Goal: Task Accomplishment & Management: Manage account settings

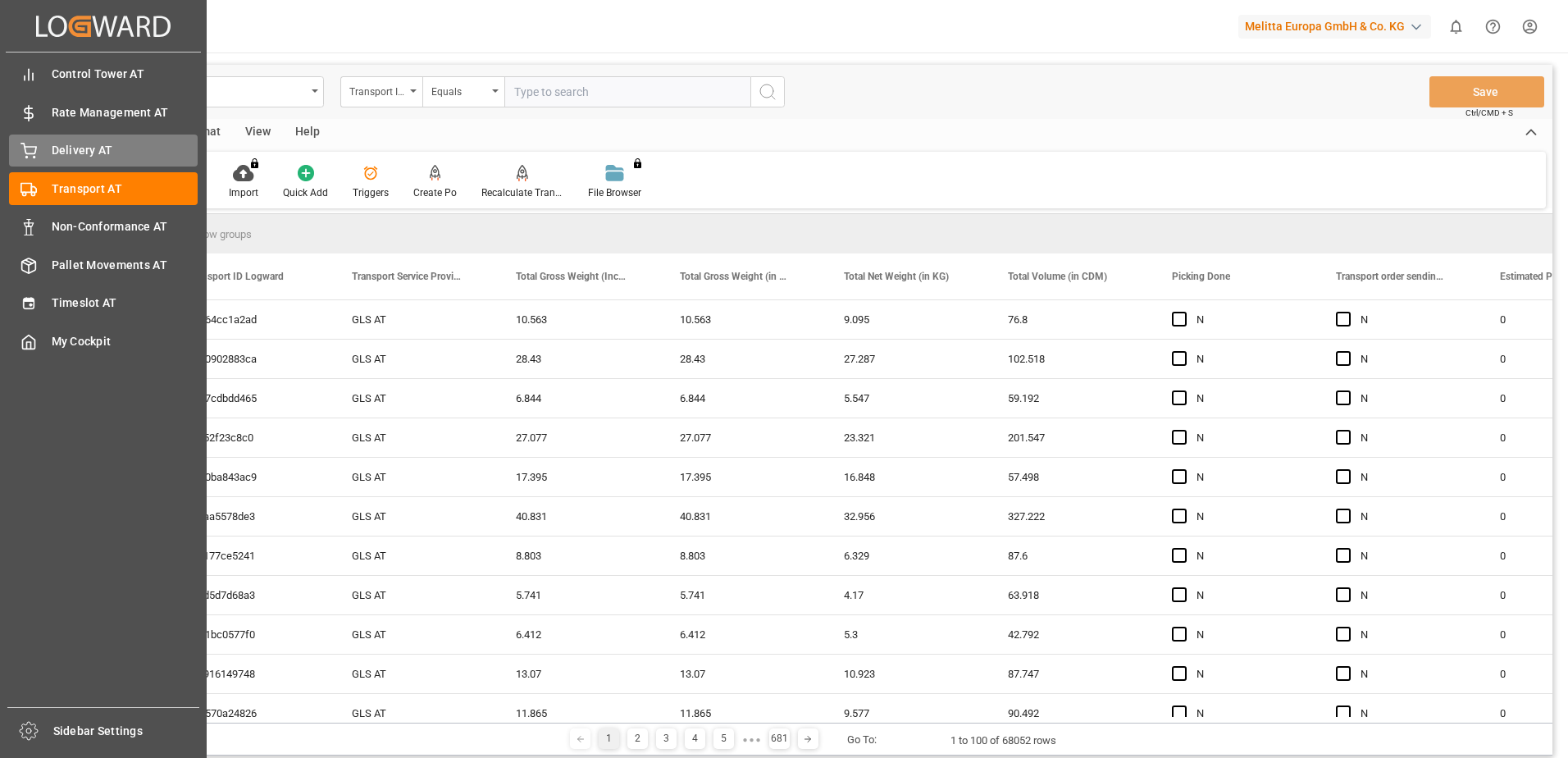
click at [17, 148] on div at bounding box center [22, 150] width 28 height 17
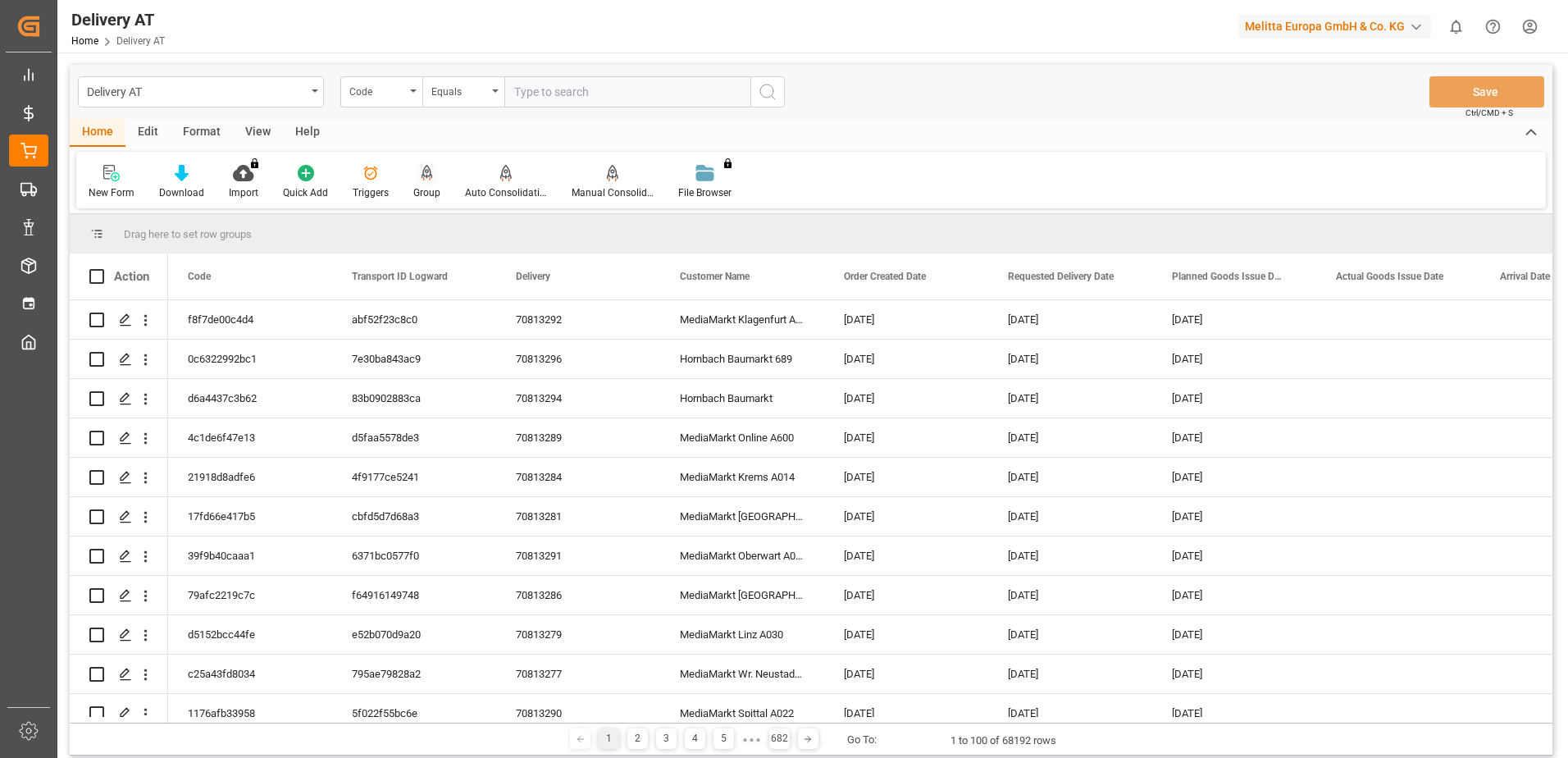
click at [422, 174] on icon at bounding box center [427, 173] width 12 height 16
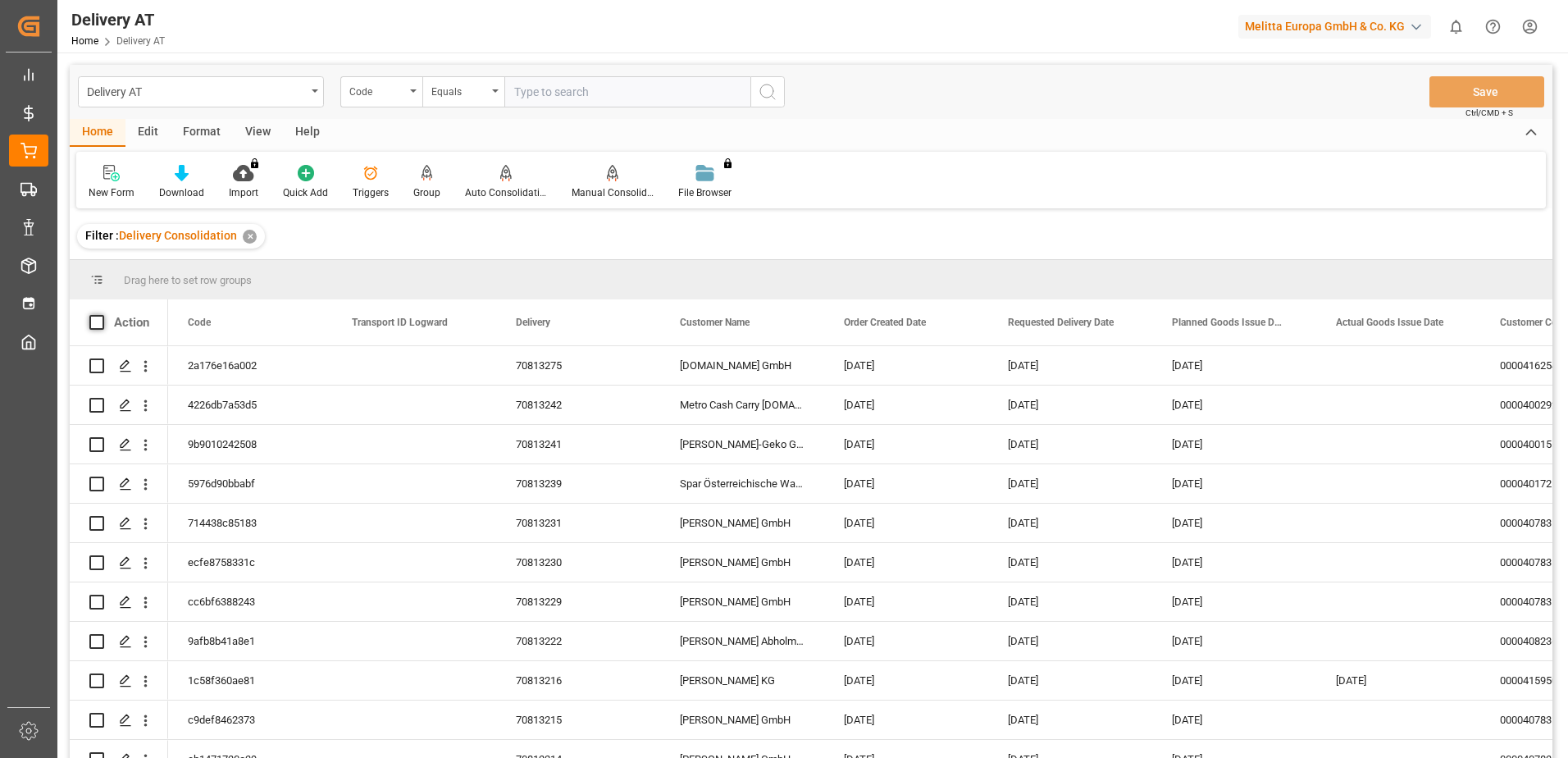
click at [95, 320] on span at bounding box center [97, 322] width 14 height 14
click at [101, 315] on input "checkbox" at bounding box center [101, 315] width 0 height 0
checkbox input "true"
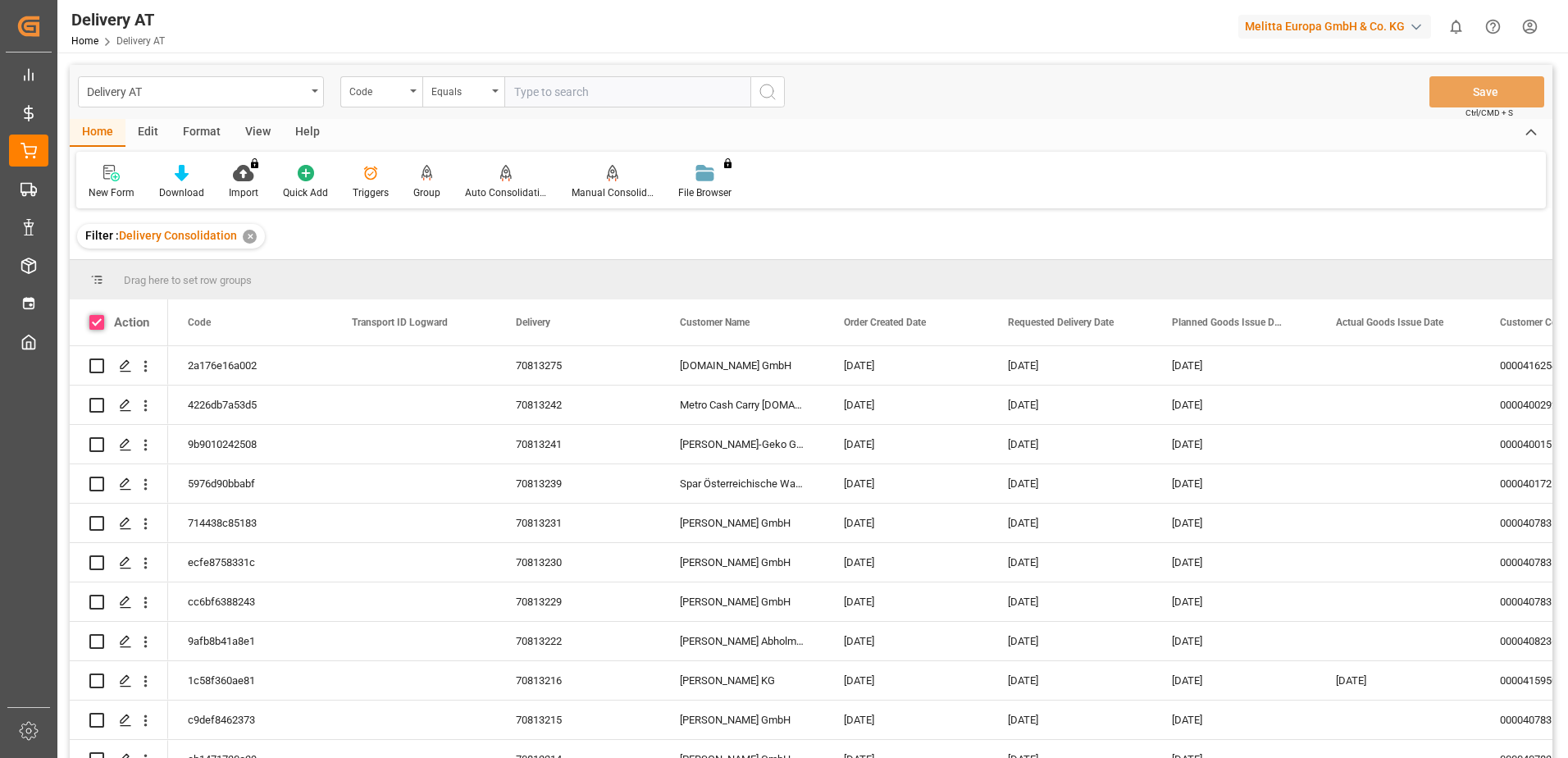
checkbox input "true"
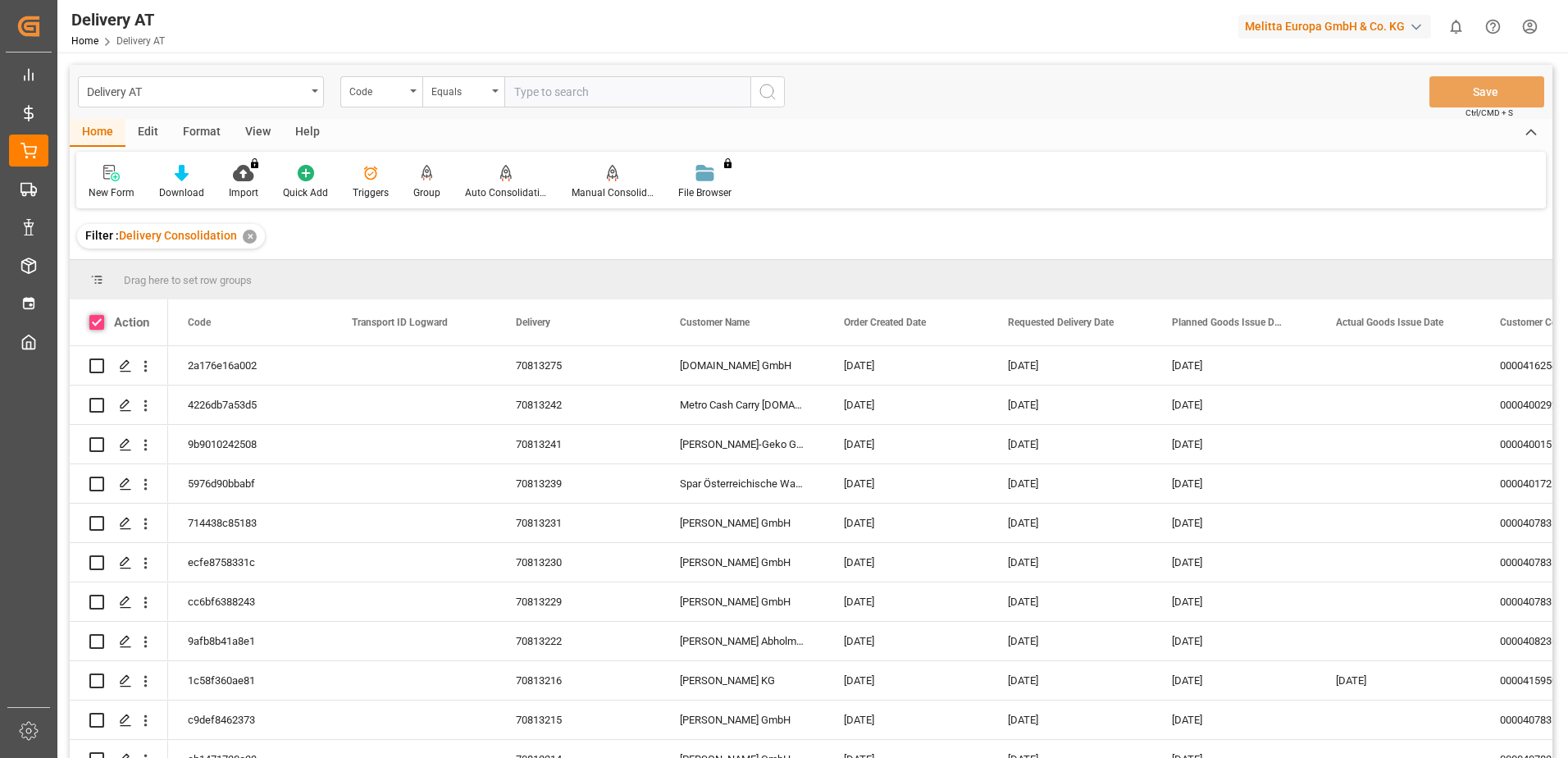
checkbox input "true"
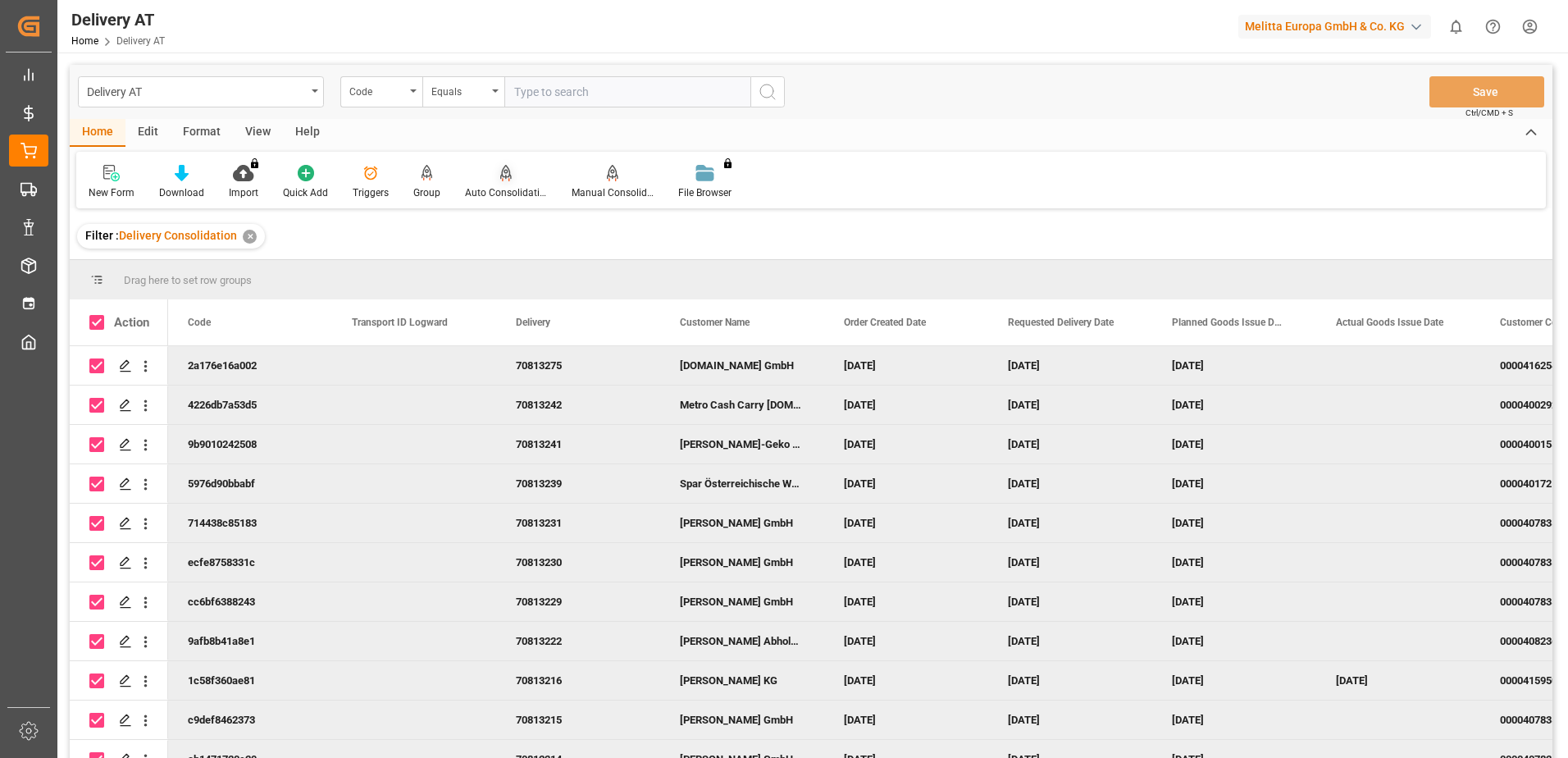
click at [506, 183] on div "Auto Consolidation" at bounding box center [505, 182] width 107 height 36
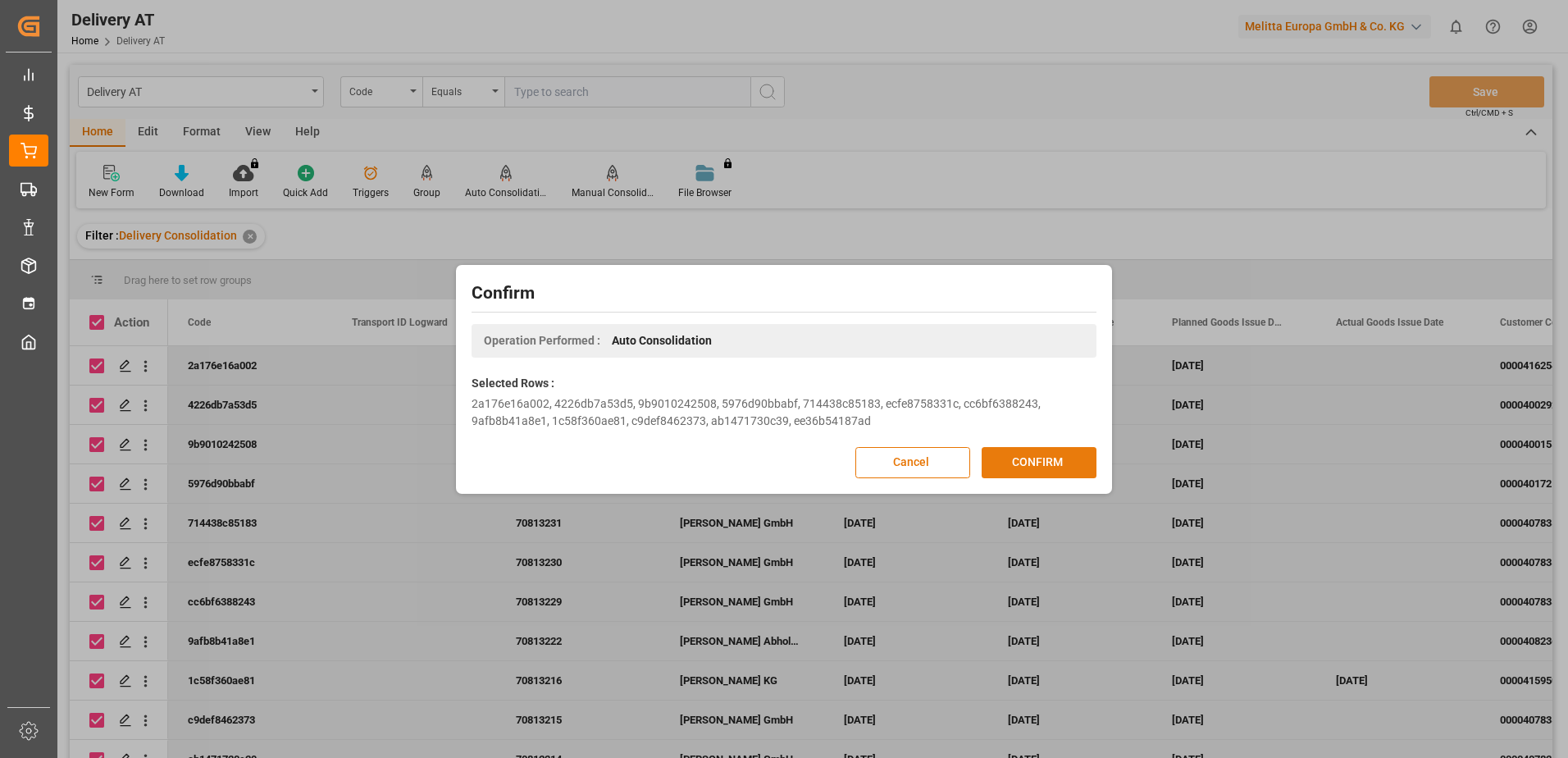
click at [1042, 464] on button "CONFIRM" at bounding box center [1039, 463] width 115 height 31
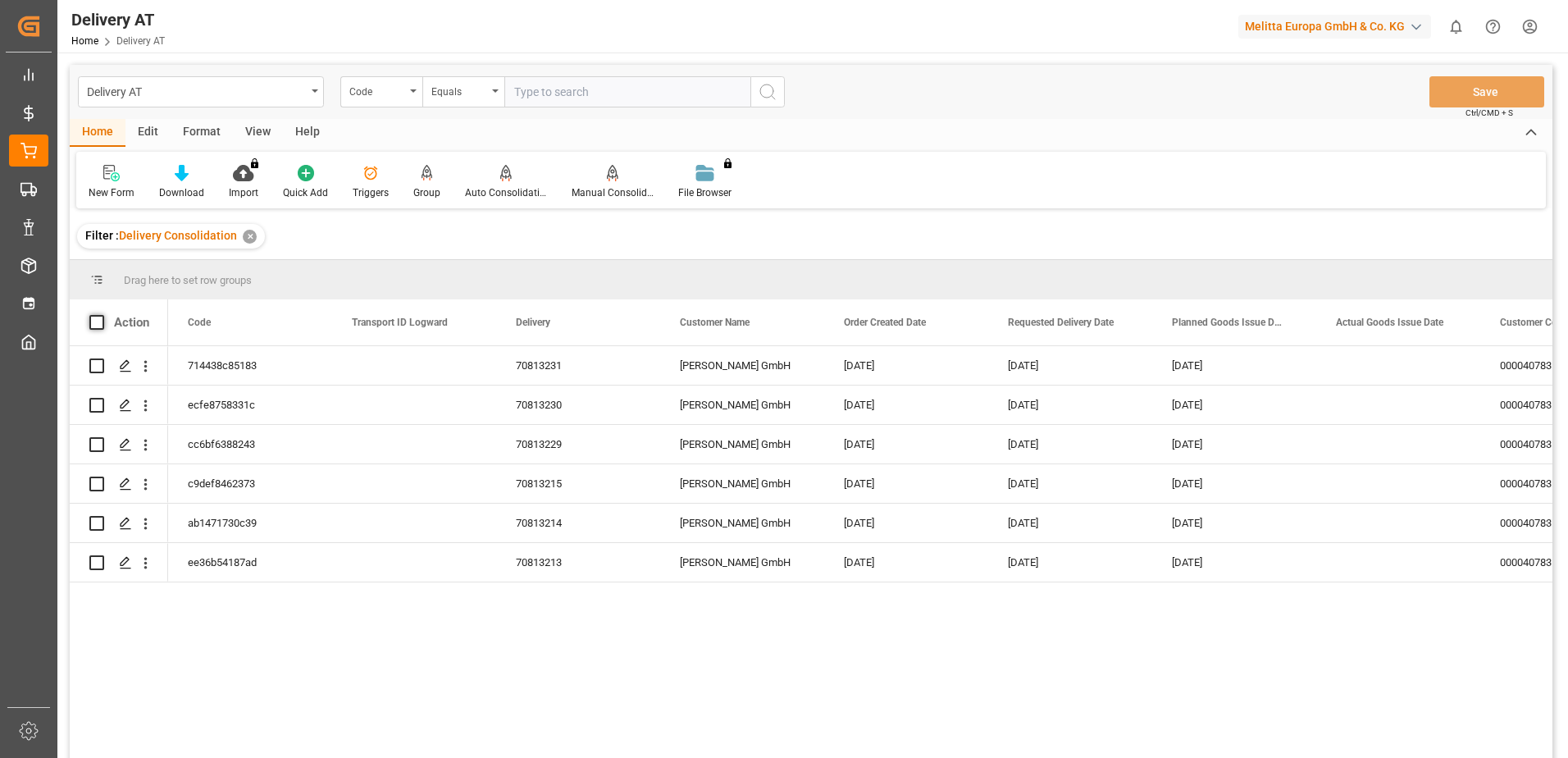
click at [96, 324] on span at bounding box center [97, 322] width 14 height 14
click at [101, 315] on input "checkbox" at bounding box center [101, 315] width 0 height 0
checkbox input "true"
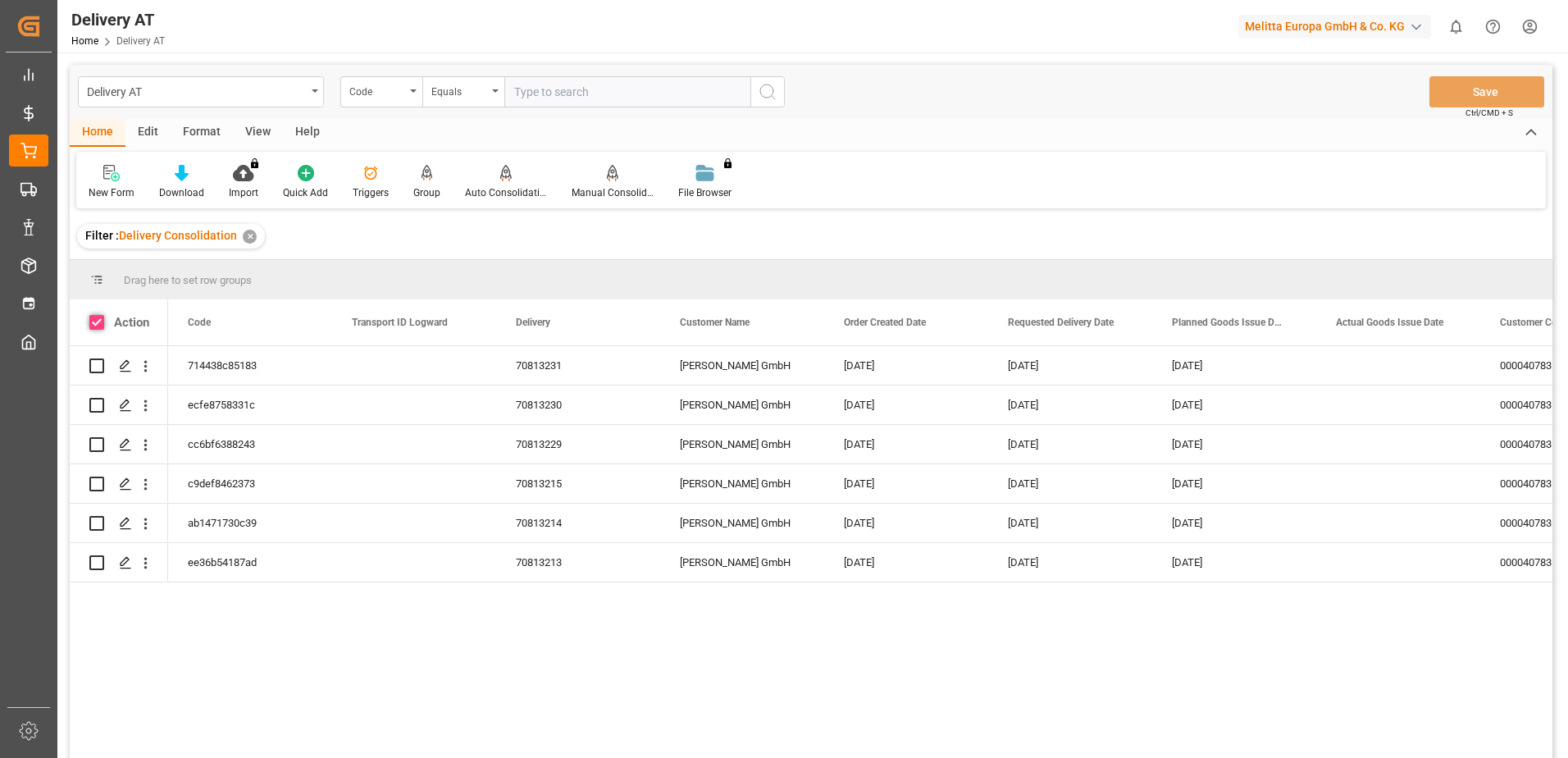
checkbox input "true"
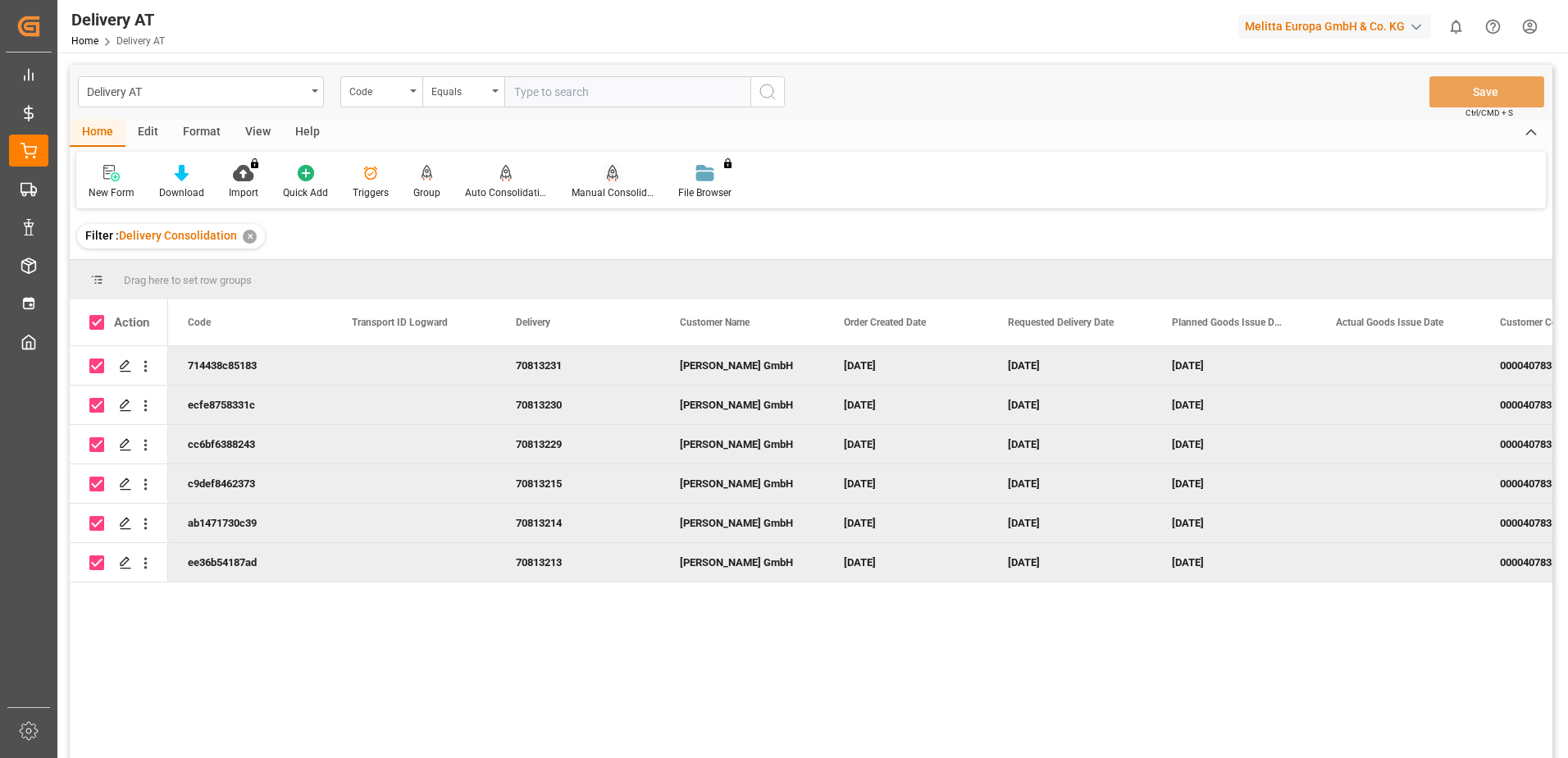
click at [612, 181] on icon at bounding box center [612, 181] width 7 height 4
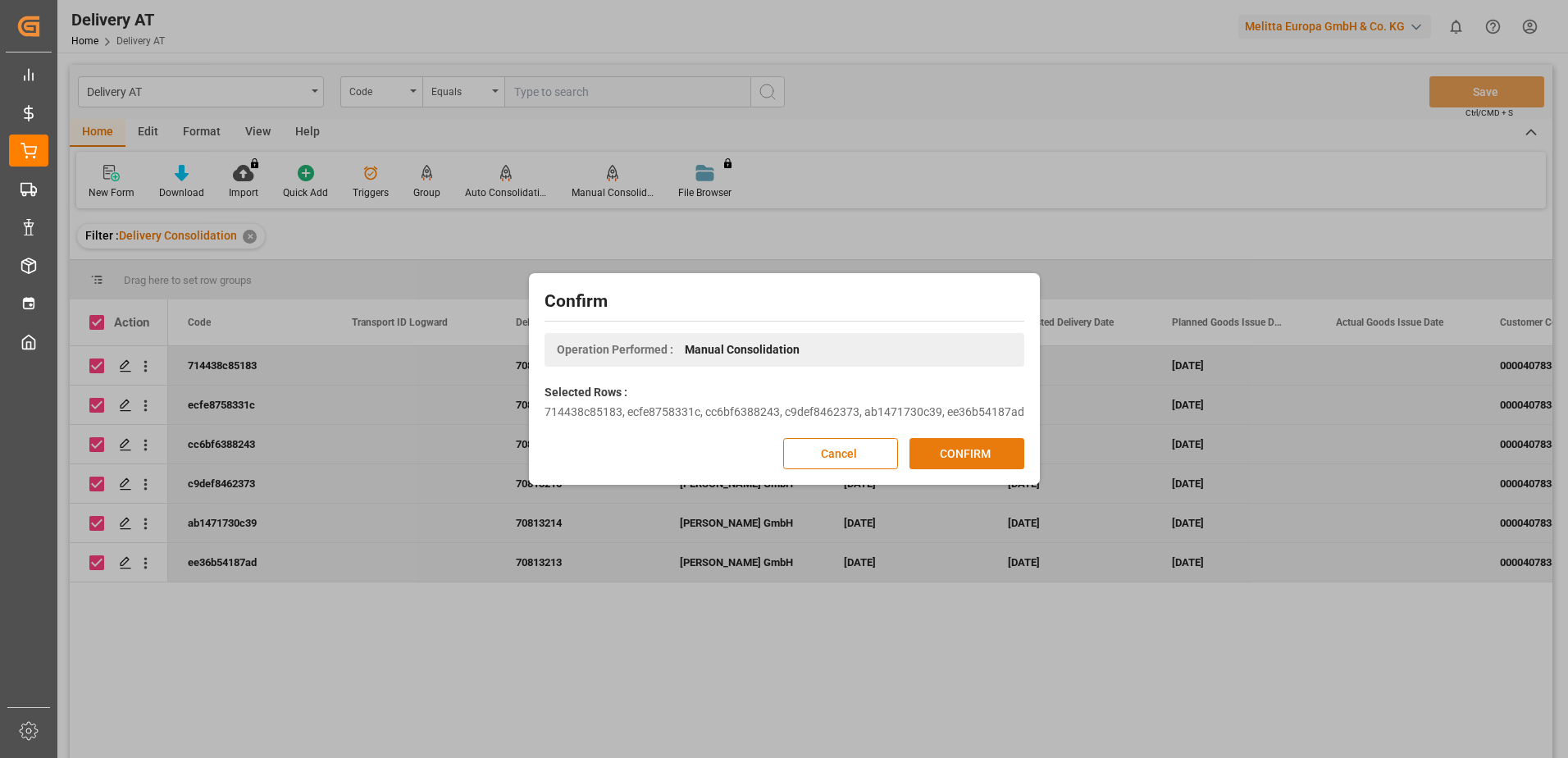
click at [989, 452] on button "CONFIRM" at bounding box center [968, 454] width 115 height 31
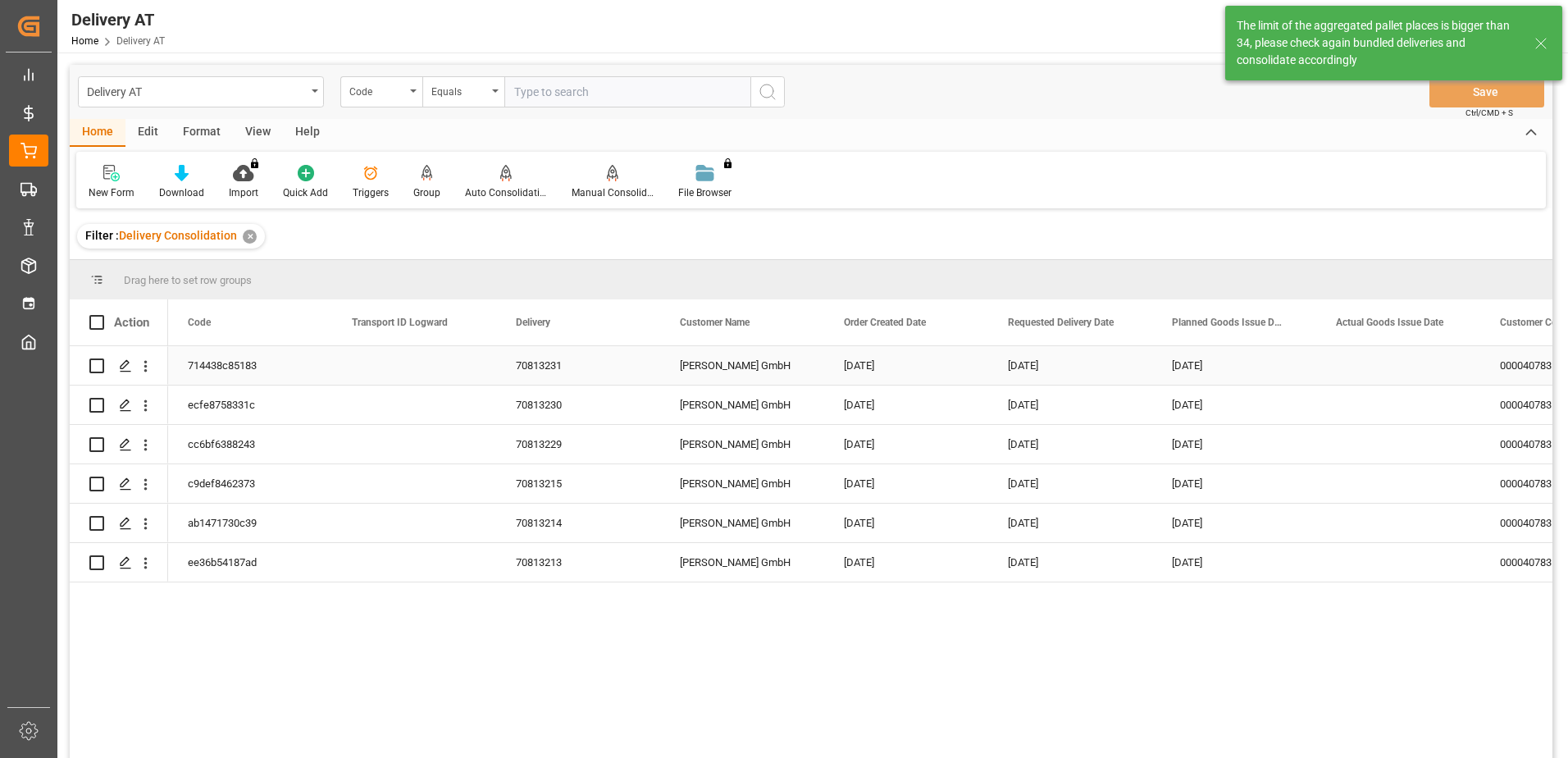
click at [224, 363] on div "714438c85183" at bounding box center [250, 366] width 164 height 39
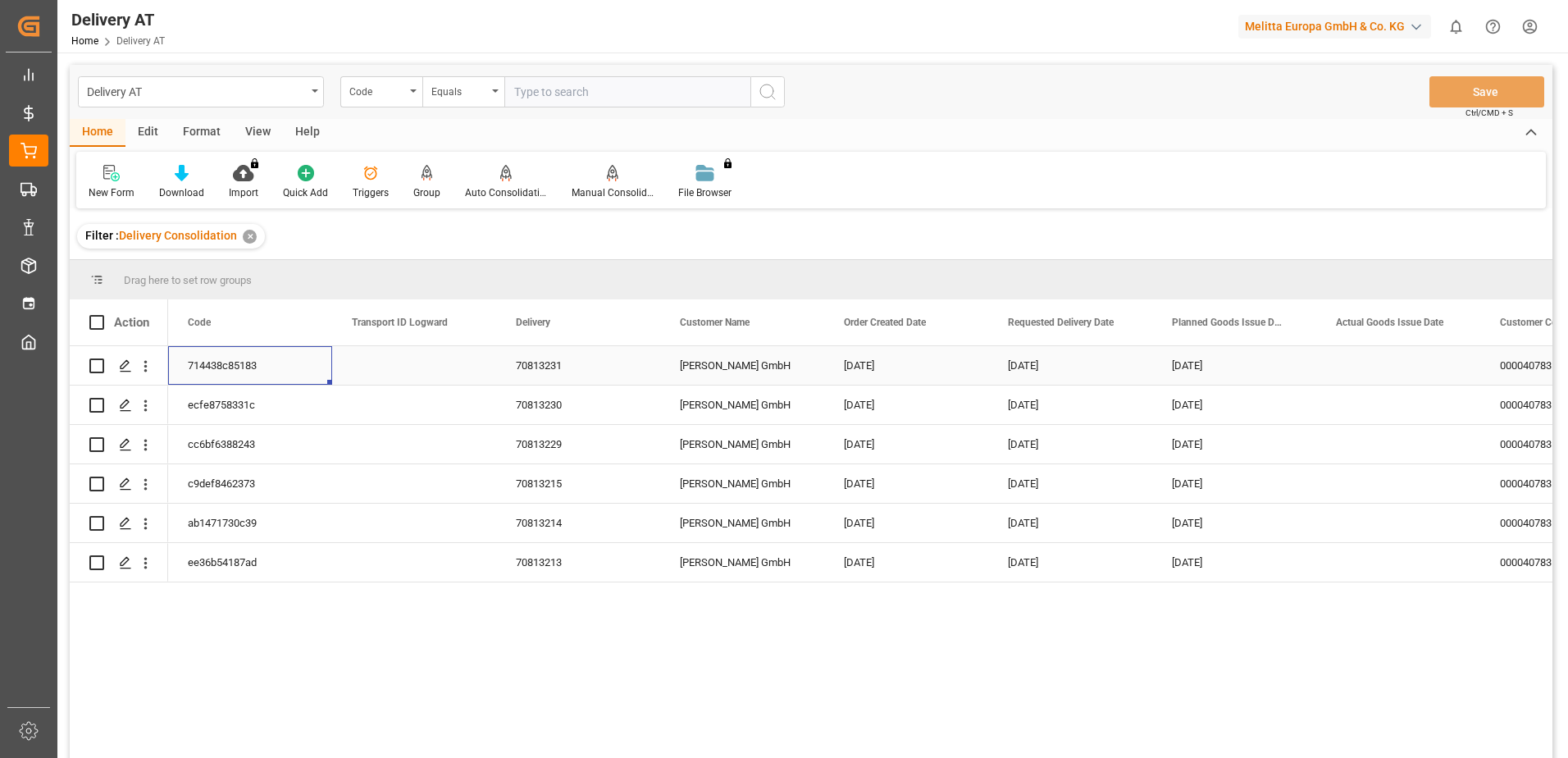
click at [224, 363] on div "714438c85183" at bounding box center [250, 366] width 164 height 39
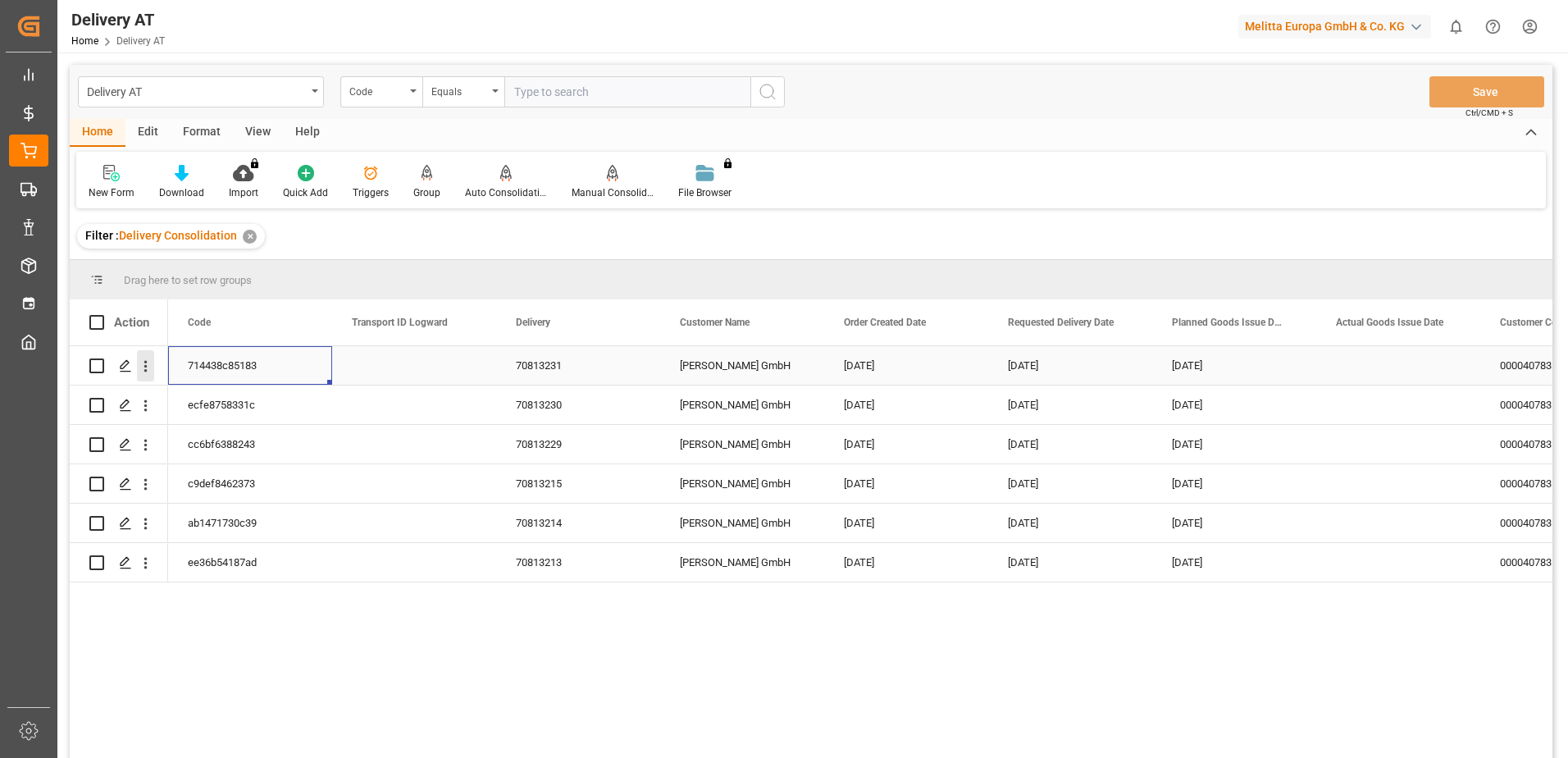
click at [148, 366] on icon "open menu" at bounding box center [145, 366] width 17 height 17
click at [148, 366] on icon "close menu" at bounding box center [145, 366] width 17 height 17
click at [148, 366] on icon "open menu" at bounding box center [145, 366] width 17 height 17
click at [126, 366] on icon "Press SPACE to select this row." at bounding box center [126, 366] width 13 height 13
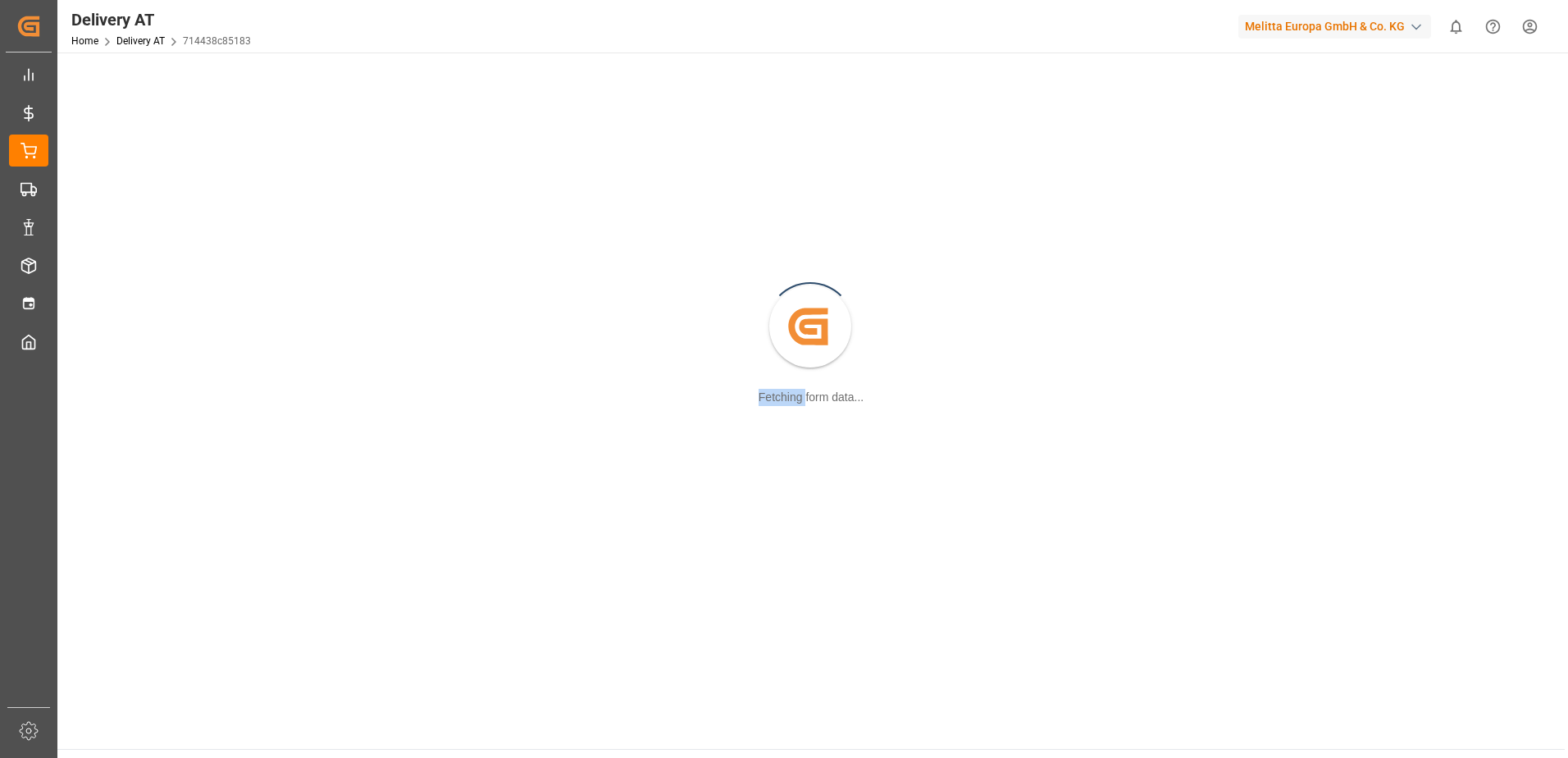
click at [126, 366] on div "Created by potrace 1.15, written by [PERSON_NAME] [DATE]-[DATE] Fetching form d…" at bounding box center [811, 327] width 1488 height 531
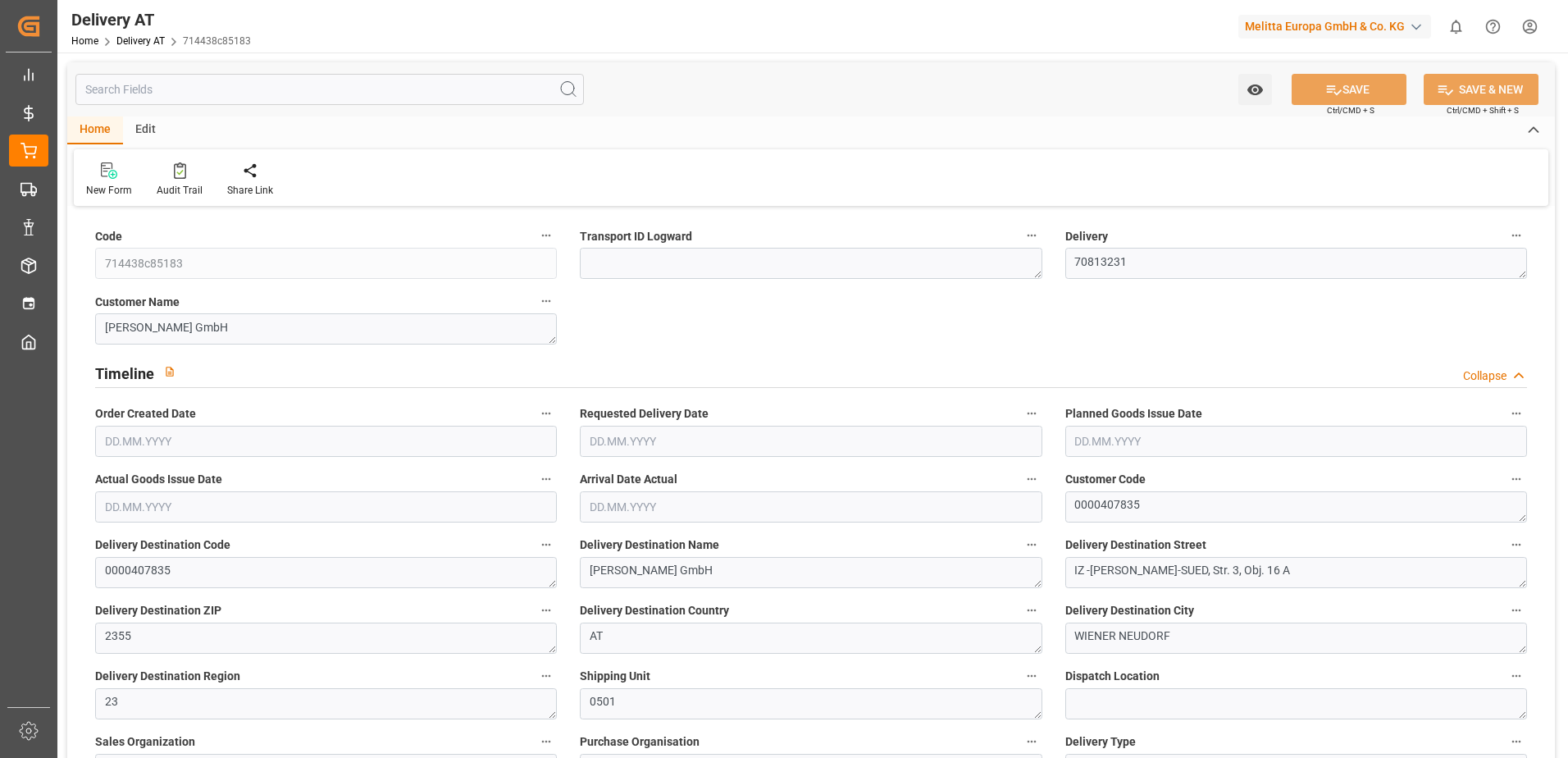
type input "[DATE]"
type input "[DATE] 10:13"
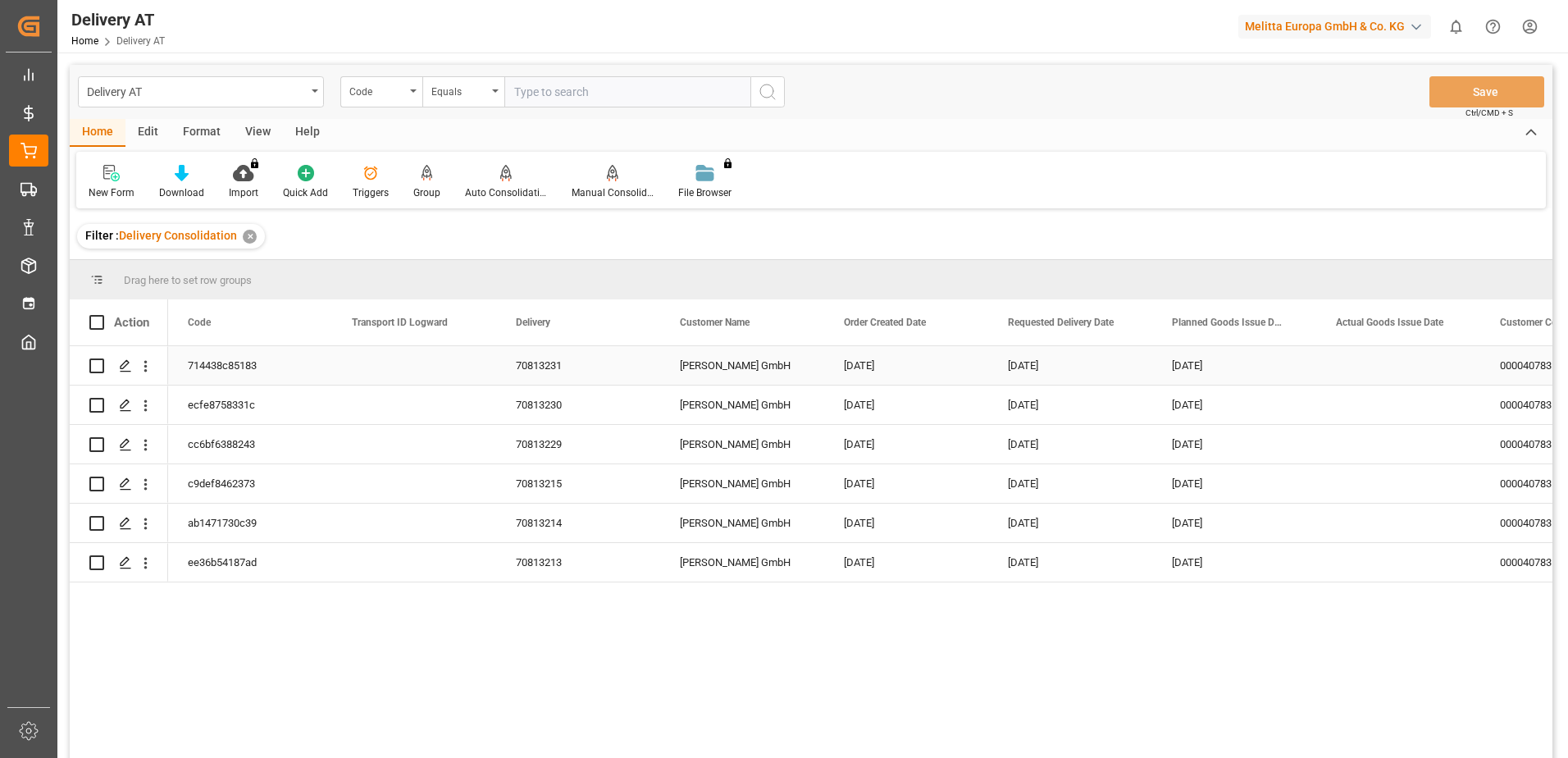
click at [92, 365] on input "Press Space to toggle row selection (unchecked)" at bounding box center [97, 366] width 14 height 14
checkbox input "true"
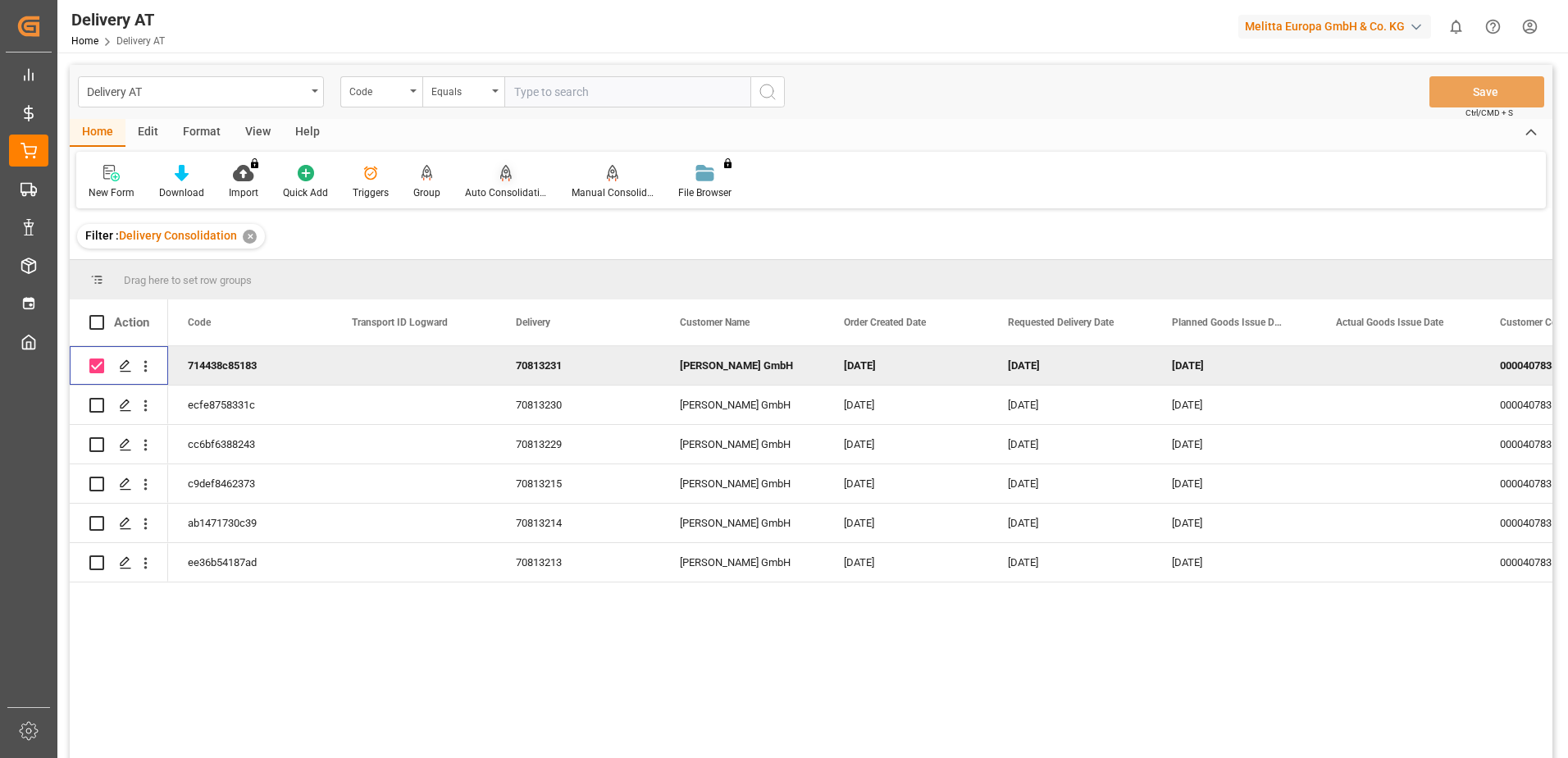
click at [509, 185] on div "Auto Consolidation" at bounding box center [505, 182] width 107 height 36
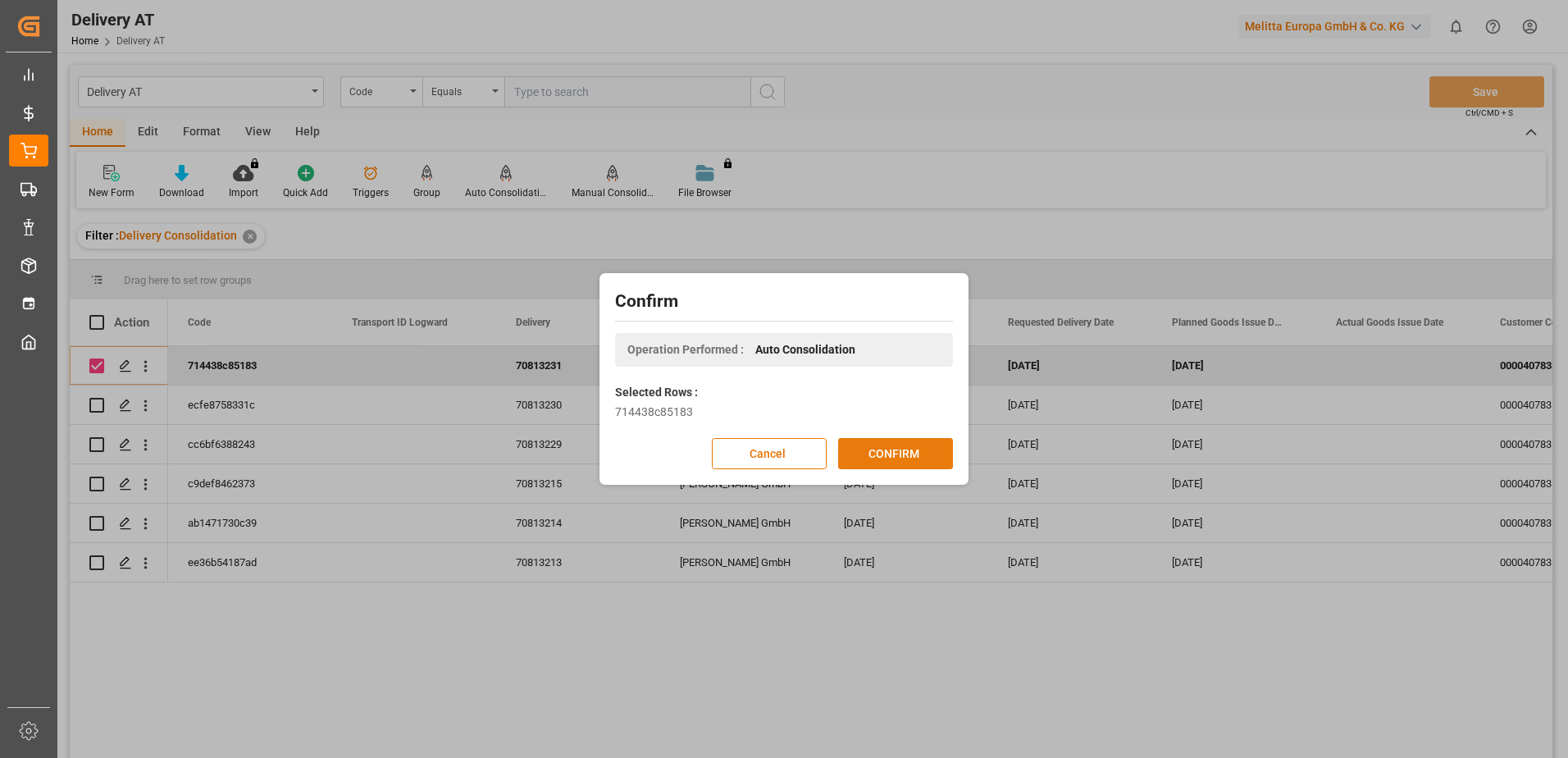
click at [883, 450] on button "CONFIRM" at bounding box center [896, 454] width 115 height 31
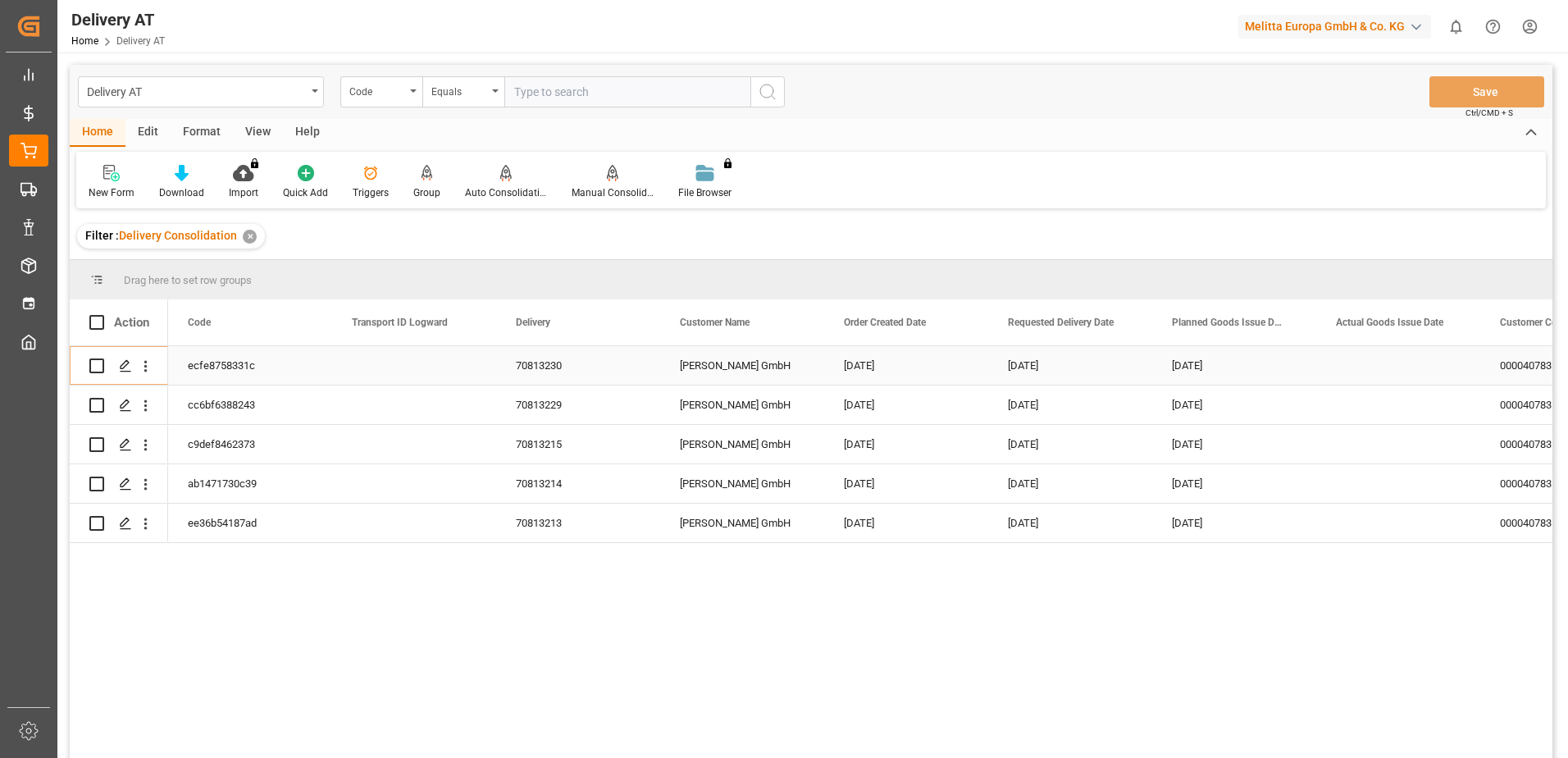
click at [101, 366] on input "Press Space to toggle row selection (unchecked)" at bounding box center [97, 366] width 14 height 14
checkbox input "true"
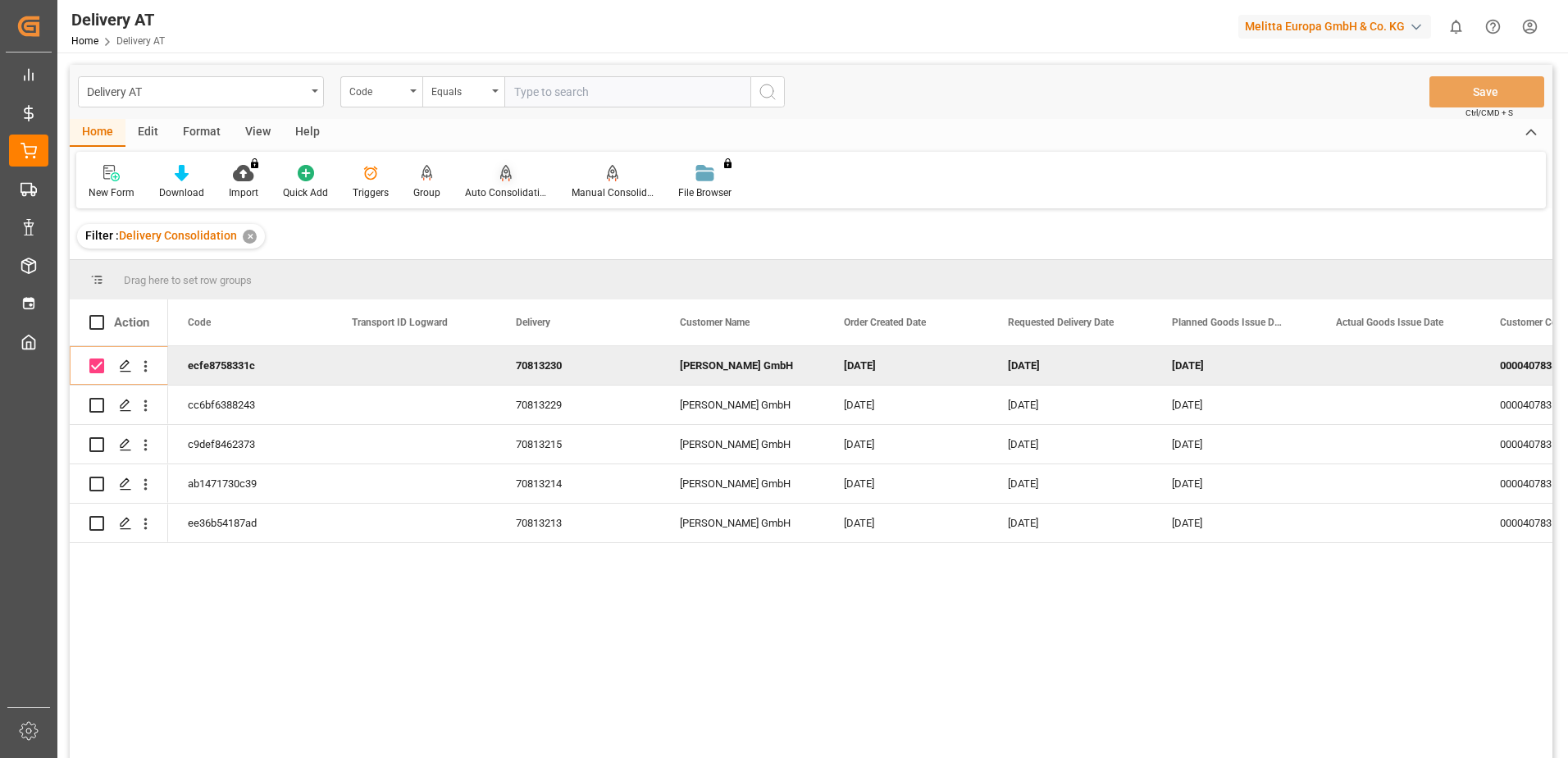
click at [503, 179] on icon at bounding box center [506, 172] width 12 height 14
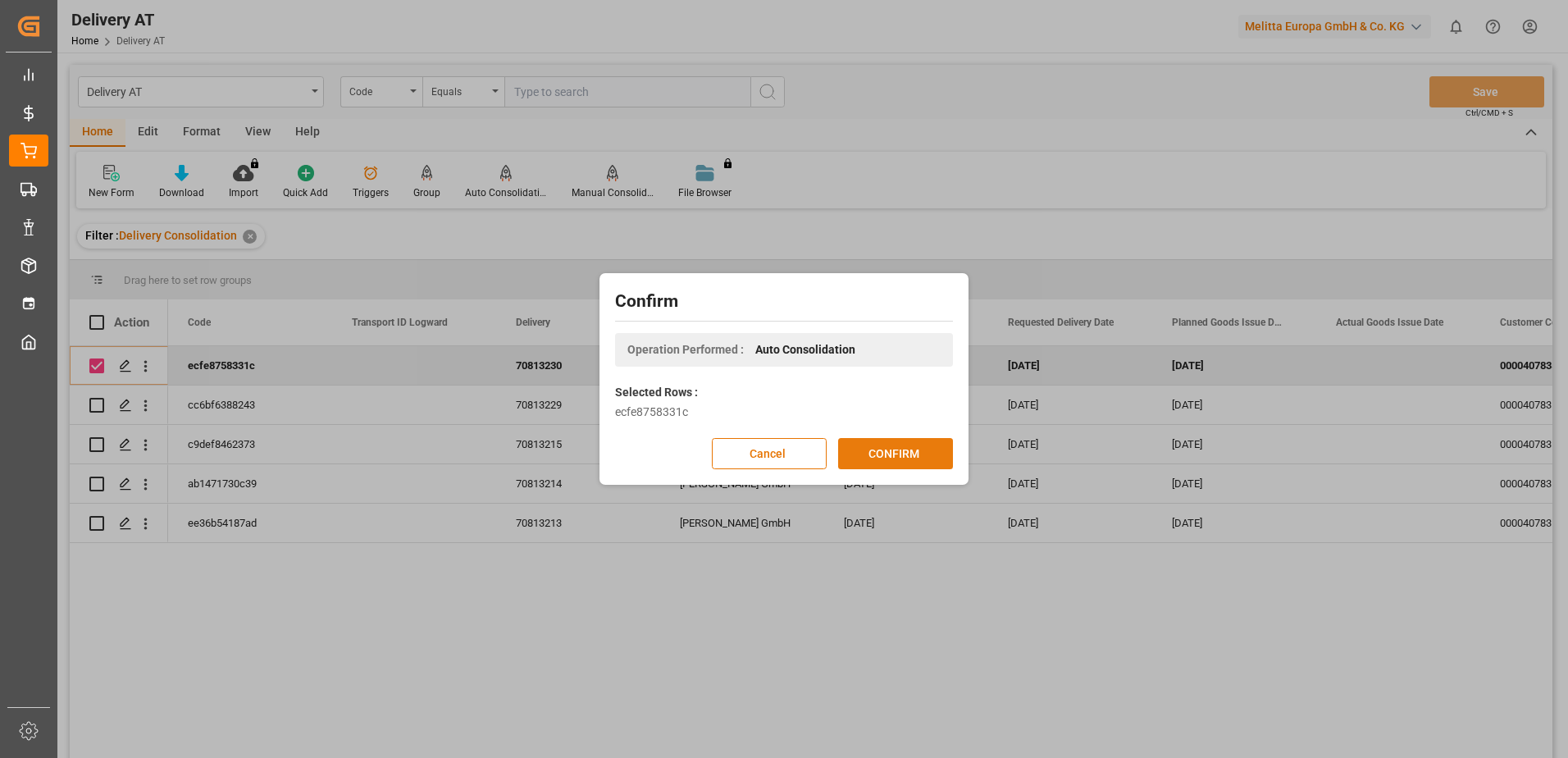
click at [895, 452] on button "CONFIRM" at bounding box center [896, 454] width 115 height 31
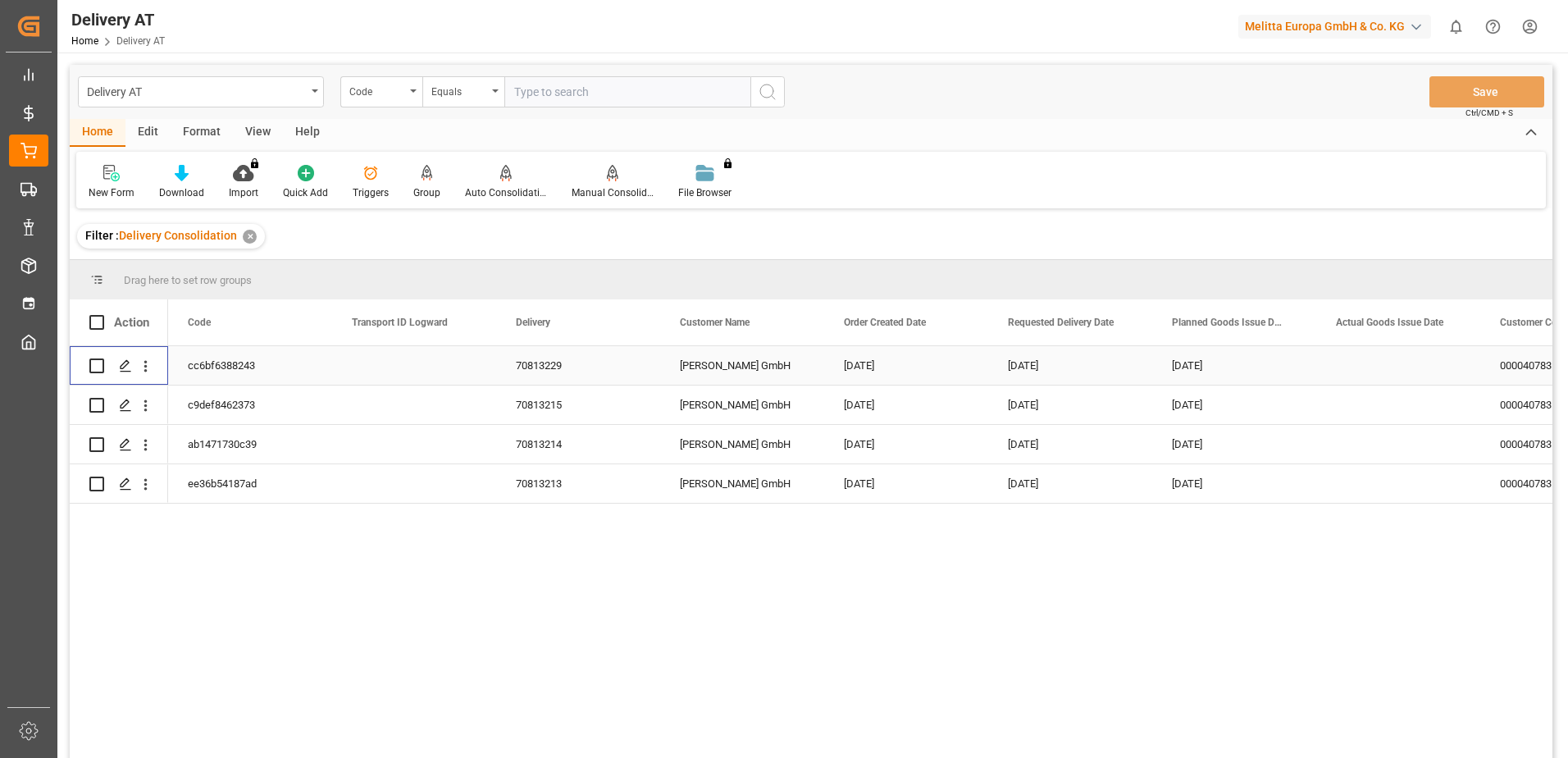
click at [98, 364] on input "Press Space to toggle row selection (unchecked)" at bounding box center [97, 366] width 14 height 14
checkbox input "true"
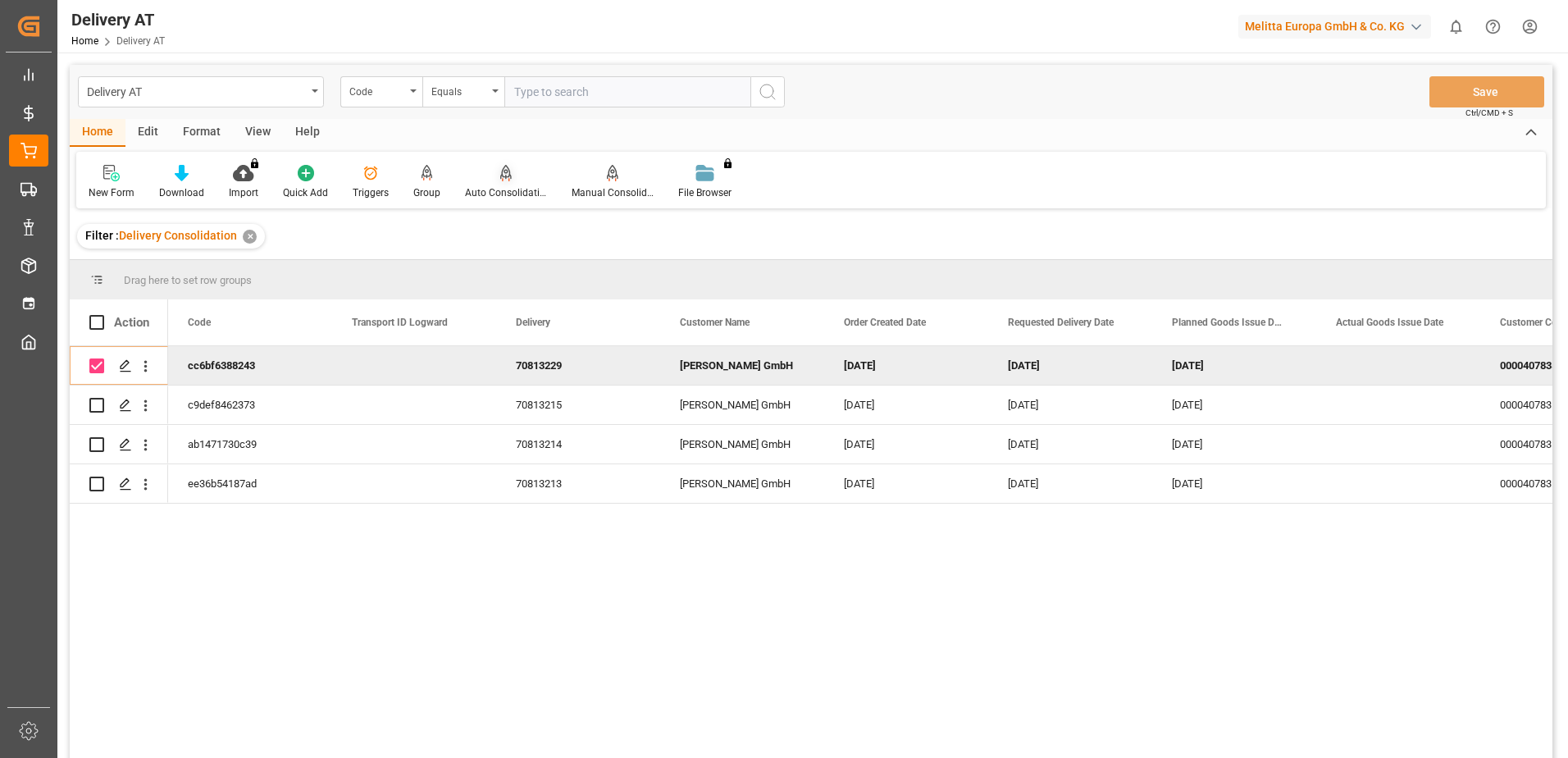
click at [505, 177] on icon at bounding box center [506, 172] width 12 height 14
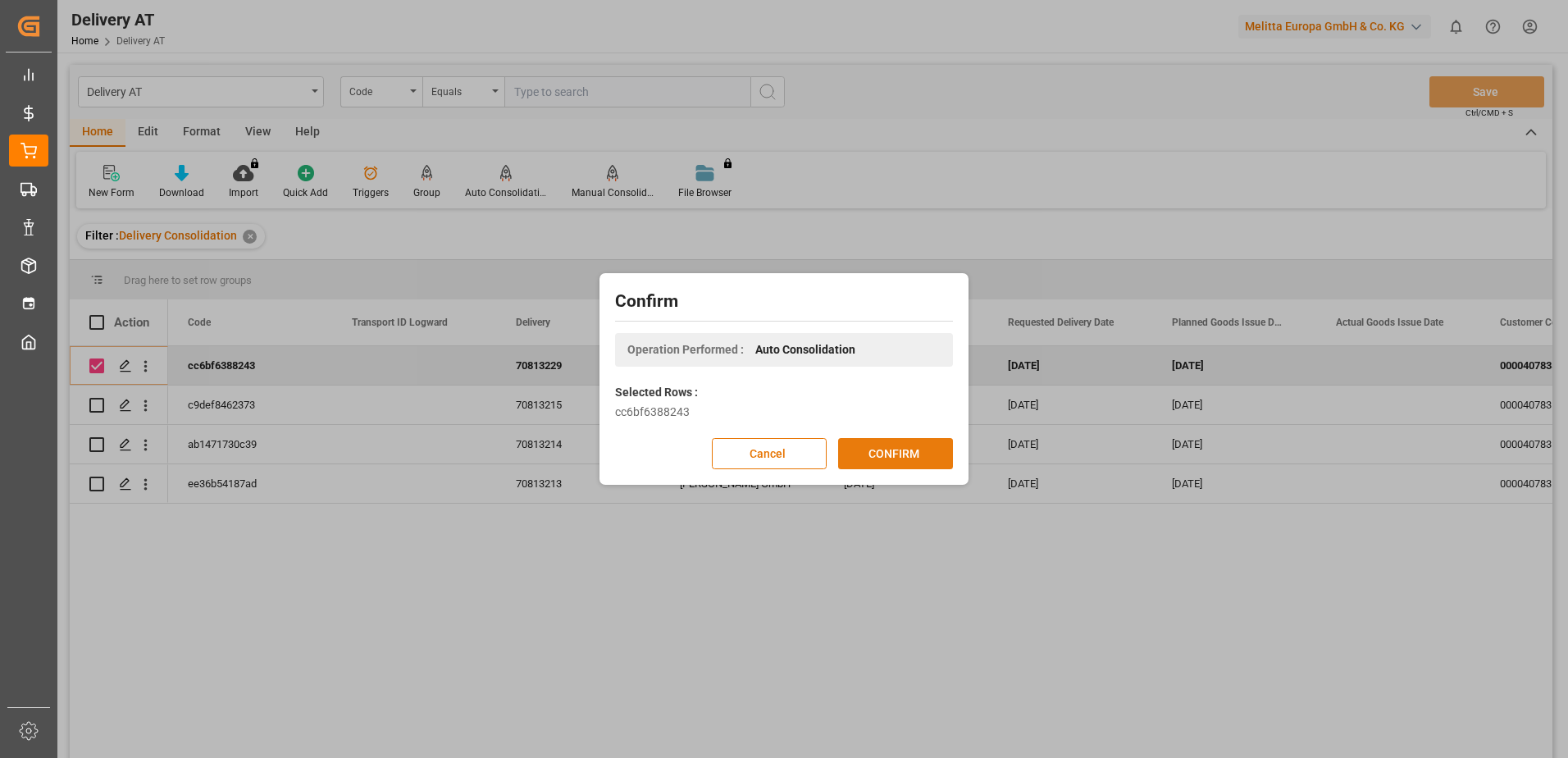
click at [890, 455] on button "CONFIRM" at bounding box center [896, 454] width 115 height 31
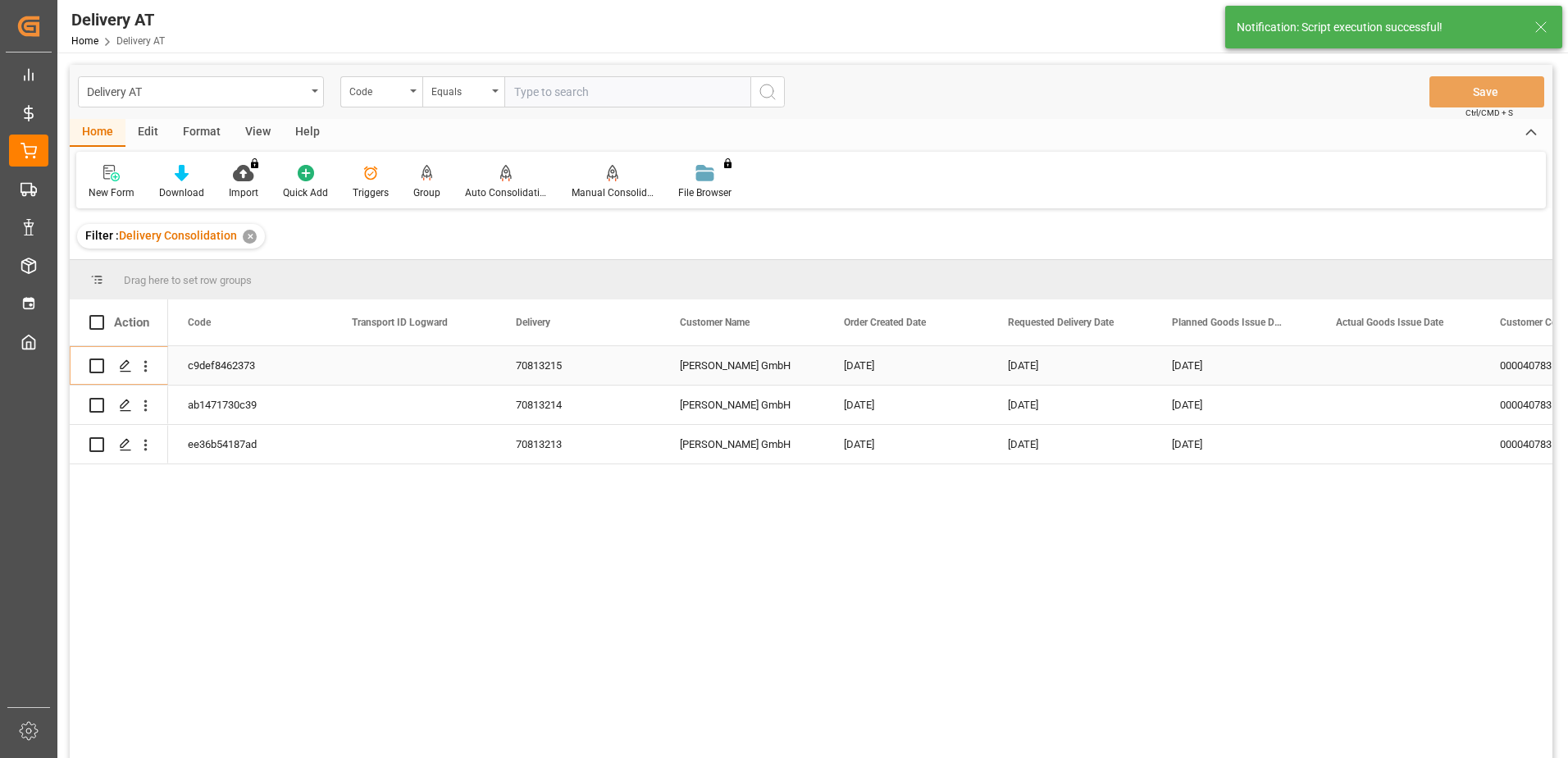
click at [98, 364] on input "Press Space to toggle row selection (unchecked)" at bounding box center [97, 366] width 14 height 14
checkbox input "true"
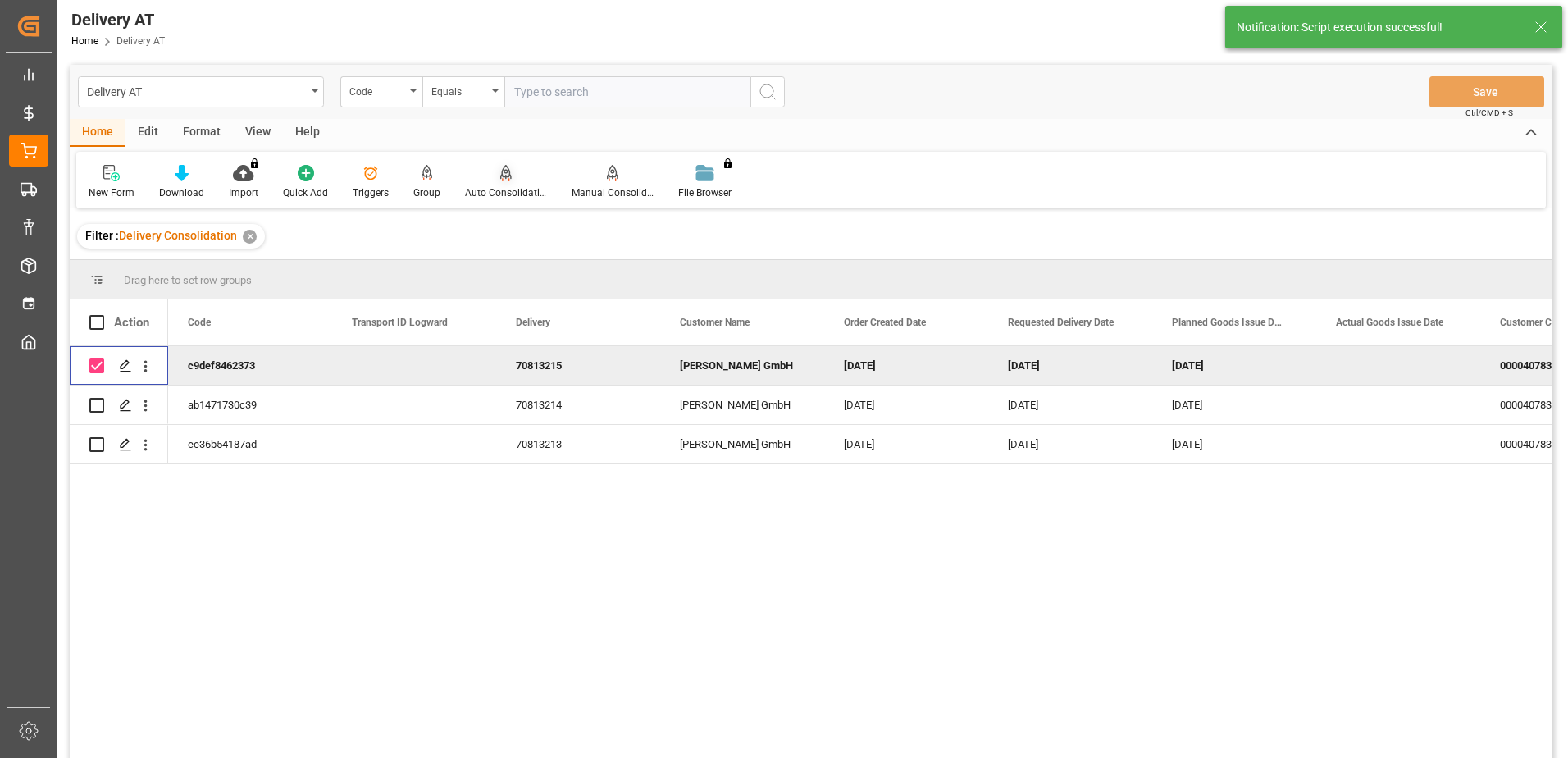
click at [501, 176] on icon at bounding box center [506, 172] width 12 height 14
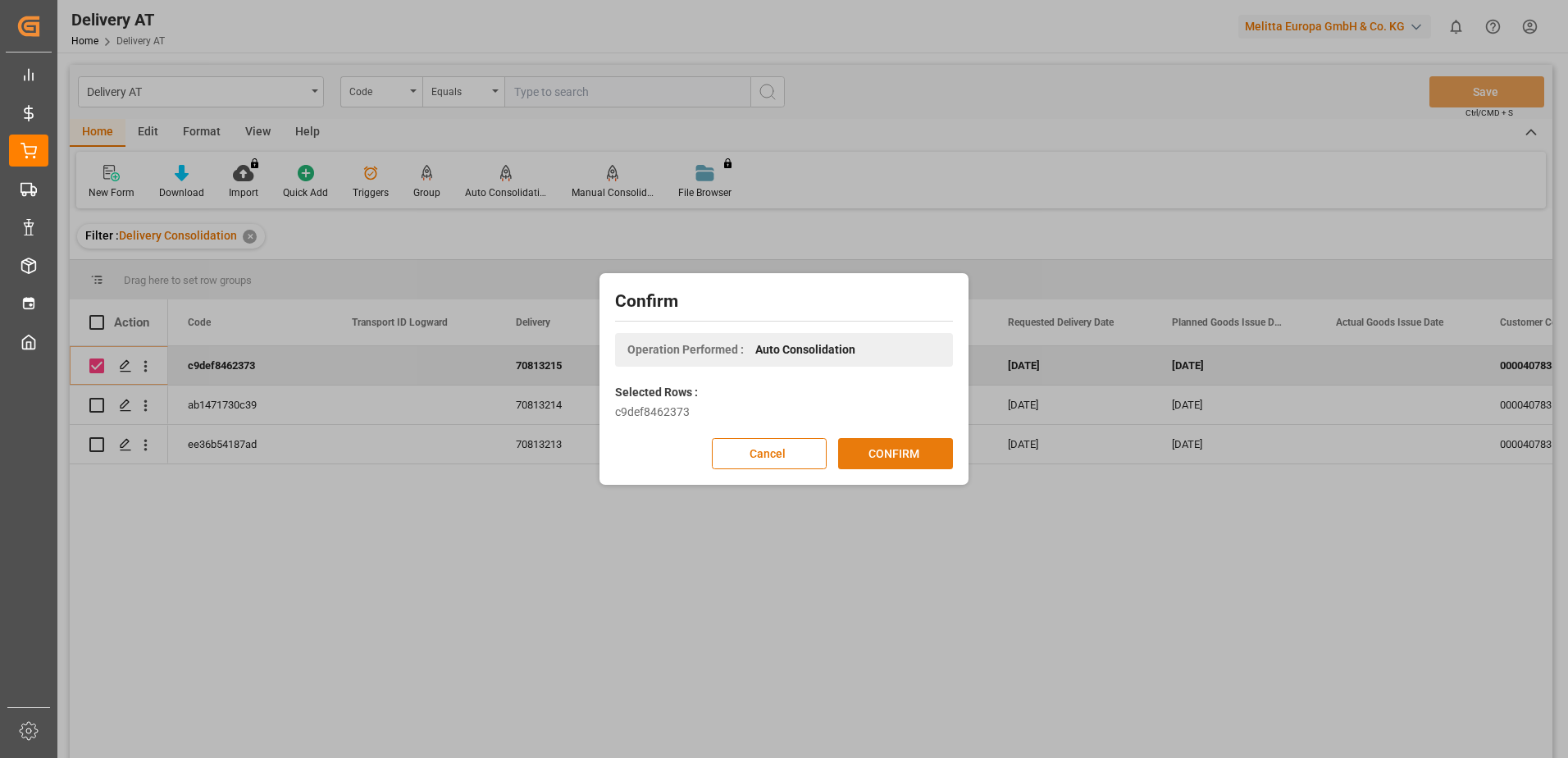
click at [907, 444] on button "CONFIRM" at bounding box center [896, 454] width 115 height 31
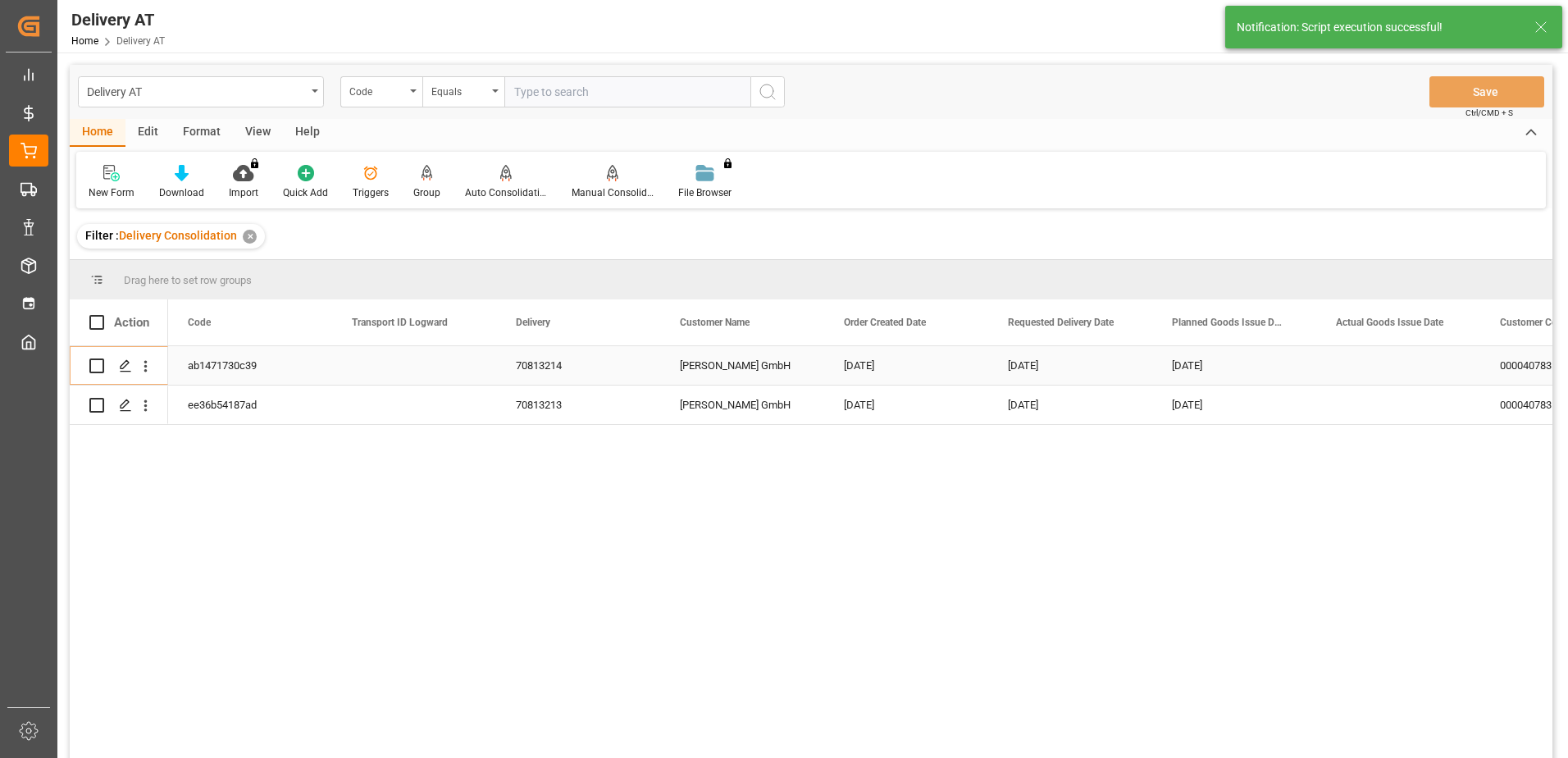
click at [98, 366] on input "Press Space to toggle row selection (unchecked)" at bounding box center [97, 366] width 14 height 14
checkbox input "true"
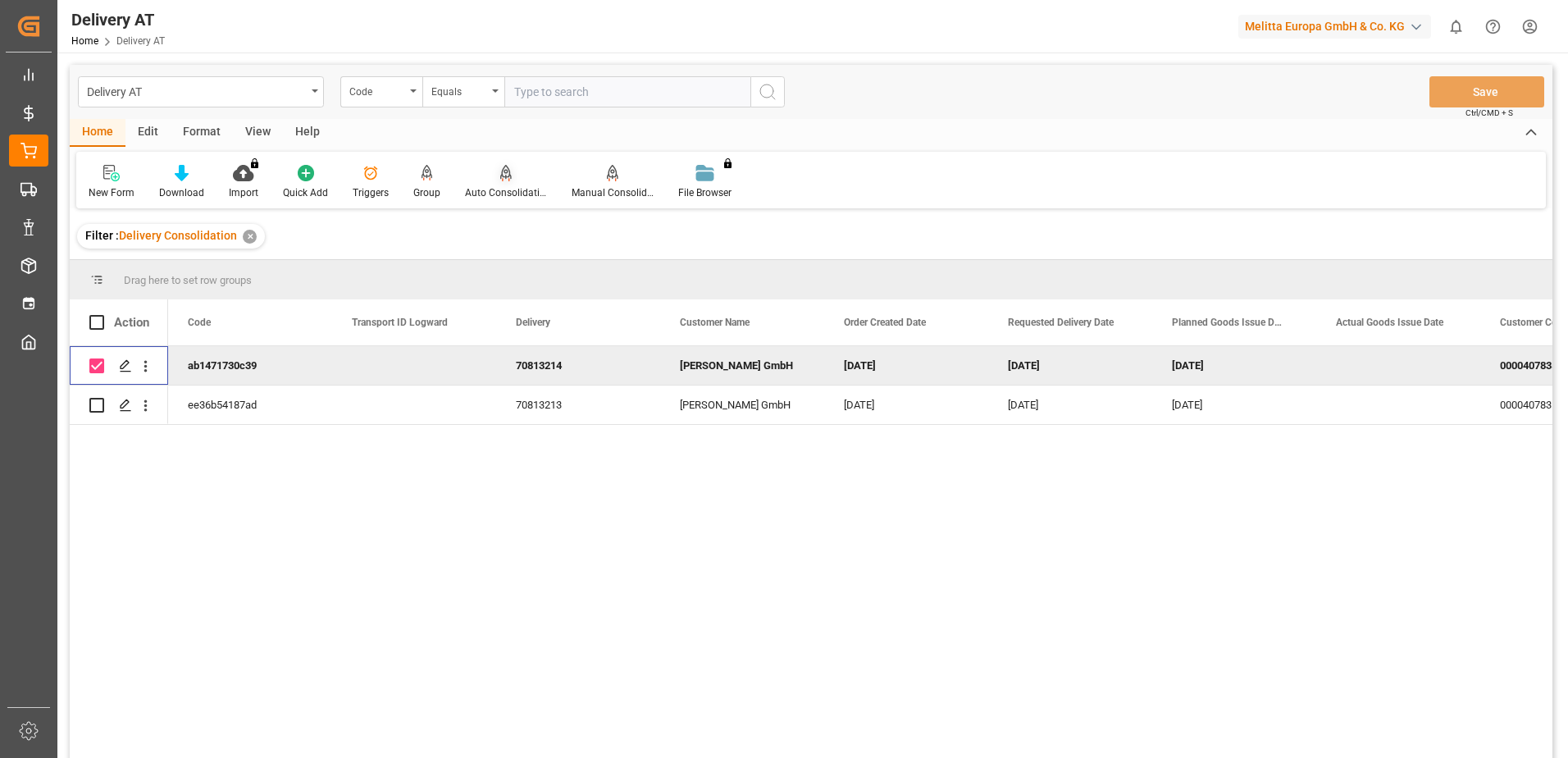
click at [495, 185] on div "Auto Consolidation" at bounding box center [505, 182] width 107 height 36
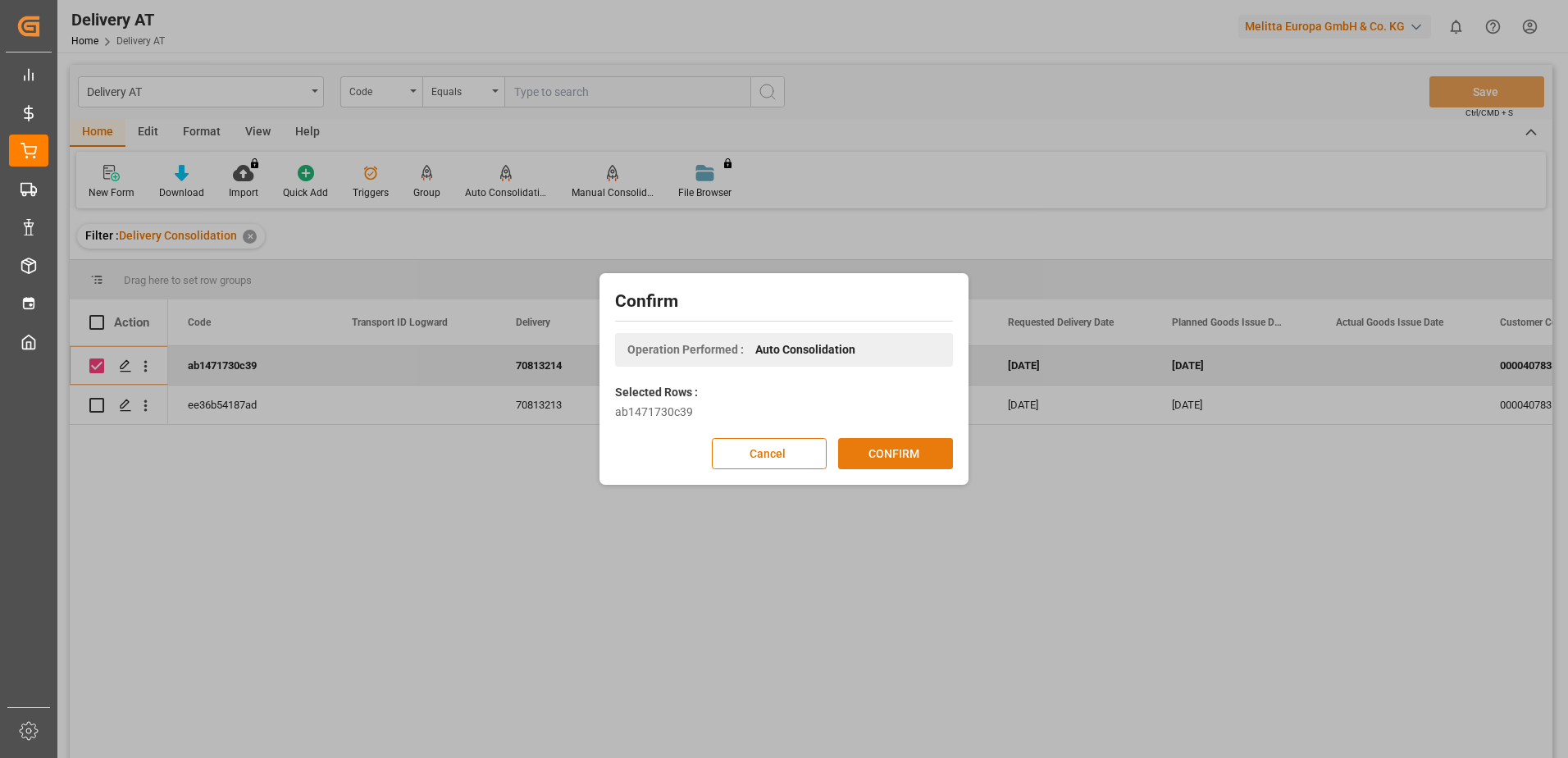
click at [880, 457] on button "CONFIRM" at bounding box center [896, 454] width 115 height 31
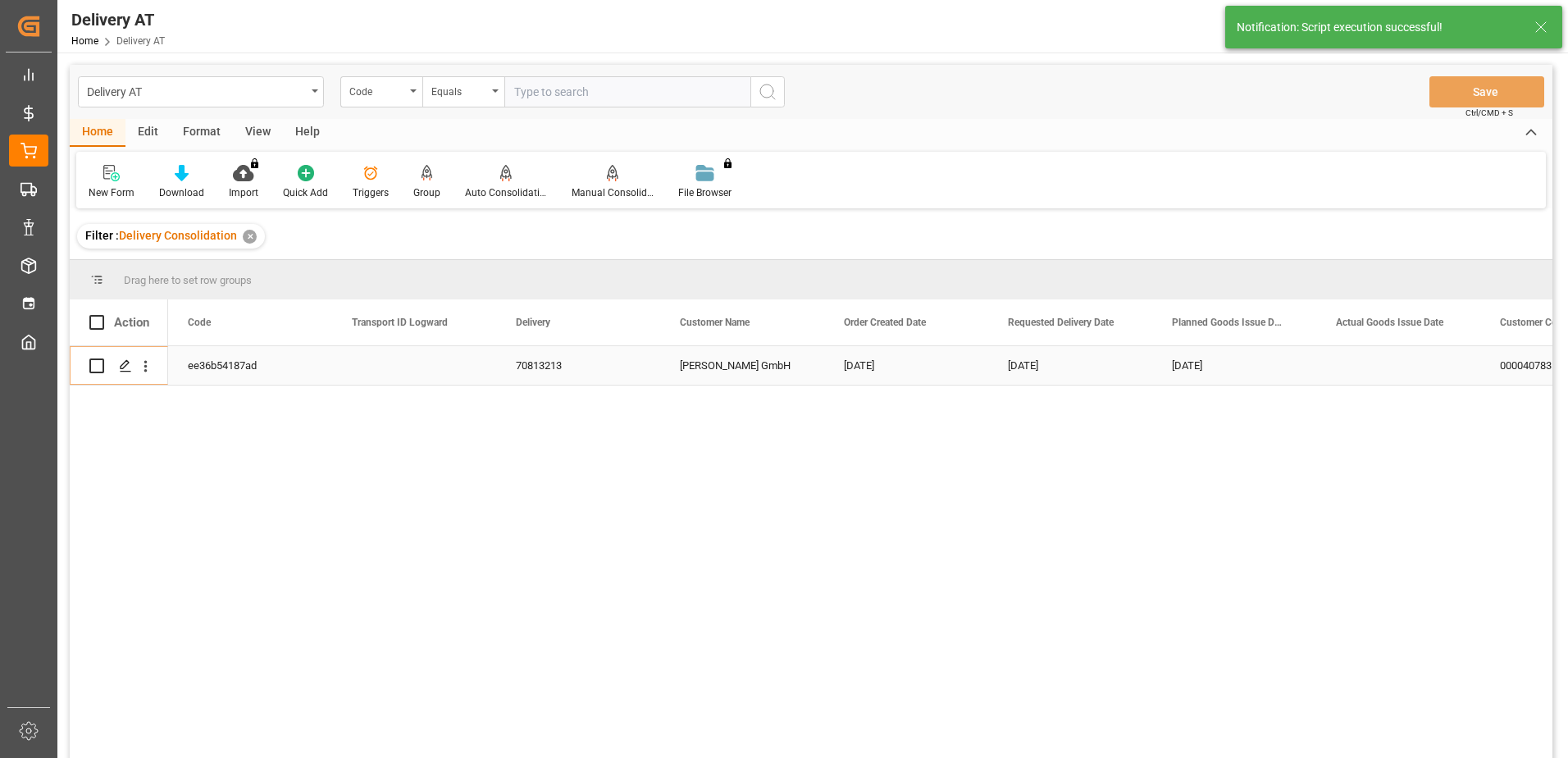
click at [98, 364] on input "Press Space to toggle row selection (unchecked)" at bounding box center [97, 366] width 14 height 14
checkbox input "true"
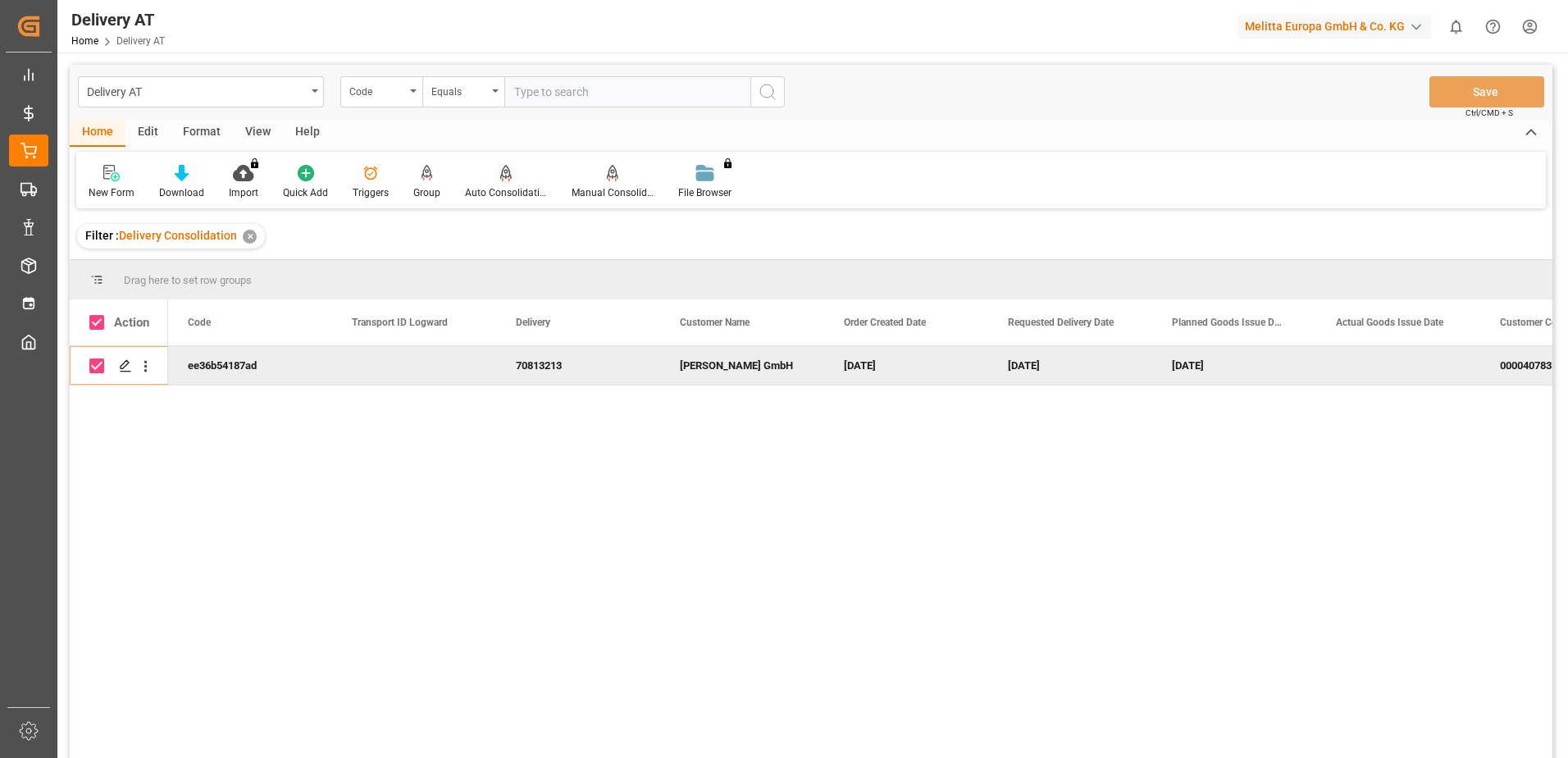
click at [510, 178] on div at bounding box center [505, 172] width 82 height 17
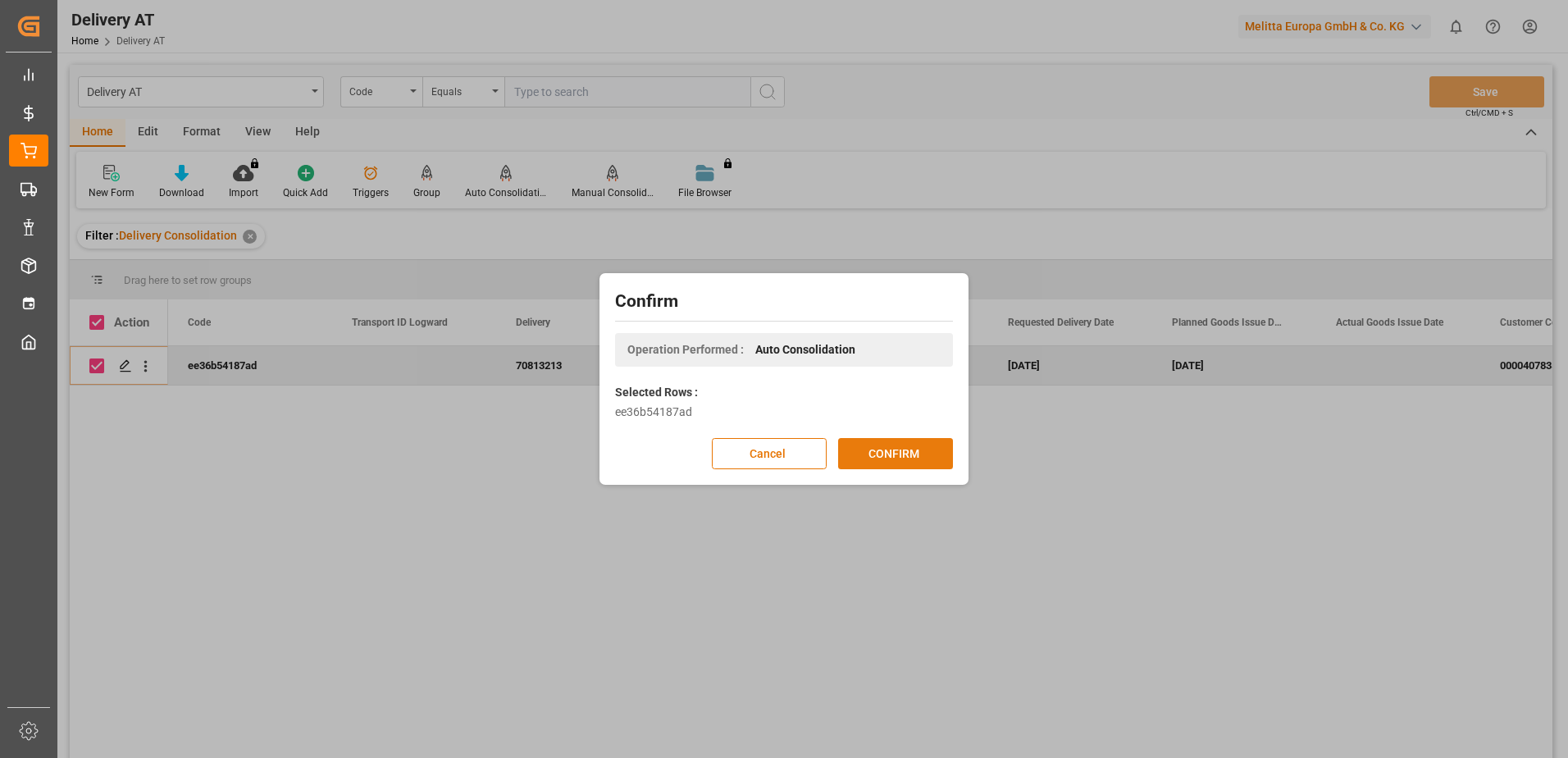
click at [892, 459] on button "CONFIRM" at bounding box center [896, 454] width 115 height 31
